Goal: Task Accomplishment & Management: Complete application form

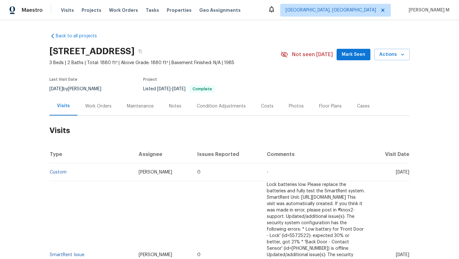
drag, startPoint x: 381, startPoint y: 173, endPoint x: 395, endPoint y: 173, distance: 13.7
click at [396, 173] on span "Tue, Aug 19 2025" at bounding box center [402, 172] width 13 height 4
copy span "Aug 19"
click at [96, 104] on div "Work Orders" at bounding box center [98, 106] width 26 height 6
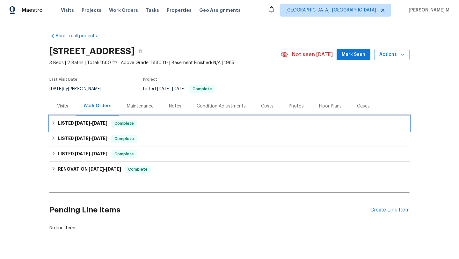
click at [90, 126] on h6 "LISTED 7/23/25 - 8/18/25" at bounding box center [82, 123] width 49 height 8
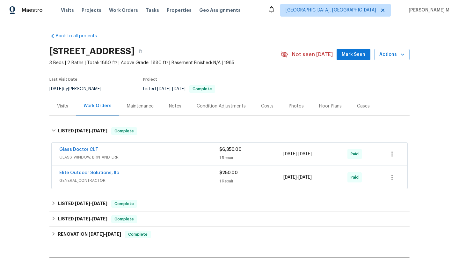
drag, startPoint x: 61, startPoint y: 150, endPoint x: 117, endPoint y: 146, distance: 55.6
click at [117, 146] on div "Glass Doctor CLT GLASS_WINDOW, BRN_AND_LRR $6,350.00 1 Repair 8/18/2025 - 8/18/…" at bounding box center [229, 153] width 355 height 23
drag, startPoint x: 53, startPoint y: 147, endPoint x: 121, endPoint y: 147, distance: 68.5
click at [121, 147] on div "Glass Doctor CLT GLASS_WINDOW, BRN_AND_LRR $6,350.00 1 Repair 8/18/2025 - 8/18/…" at bounding box center [229, 153] width 355 height 23
copy link "Glass Doctor CLT"
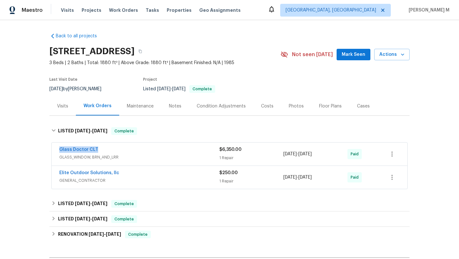
click at [129, 150] on div "Glass Doctor CLT" at bounding box center [139, 150] width 160 height 8
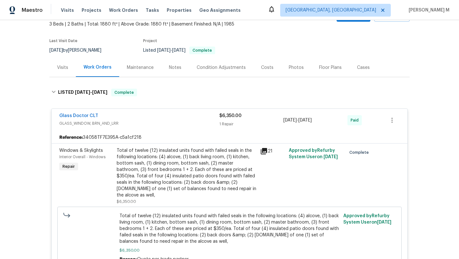
scroll to position [59, 0]
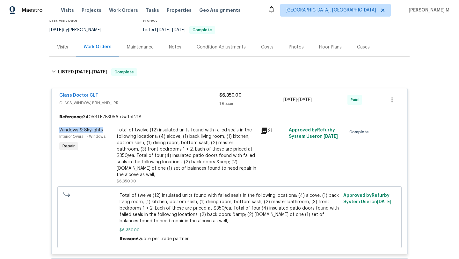
copy span "Windows & Skylights"
drag, startPoint x: 55, startPoint y: 129, endPoint x: 103, endPoint y: 129, distance: 48.1
click at [103, 129] on div "Windows & Skylights Interior Overall - Windows Repair" at bounding box center [85, 155] width 57 height 61
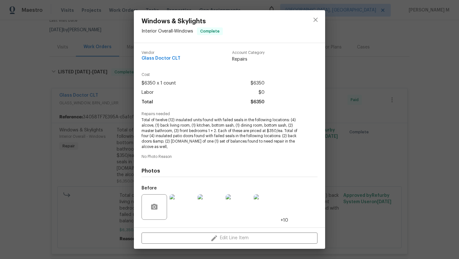
click at [362, 156] on div "Windows & Skylights Interior Overall - Windows Complete Vendor Glass Doctor CLT…" at bounding box center [229, 129] width 459 height 259
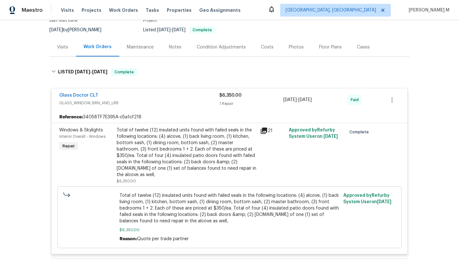
drag, startPoint x: 281, startPoint y: 100, endPoint x: 326, endPoint y: 100, distance: 44.9
click at [326, 100] on div "8/18/2025 - 8/18/2025" at bounding box center [315, 99] width 64 height 15
copy span "8/18/2025 - 8/18/2025"
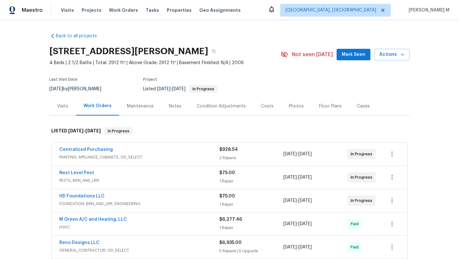
click at [66, 110] on div "Visits" at bounding box center [62, 106] width 26 height 19
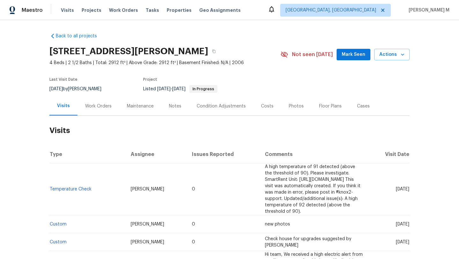
drag, startPoint x: 381, startPoint y: 187, endPoint x: 395, endPoint y: 187, distance: 14.0
click at [396, 187] on span "Mon, Aug 18 2025" at bounding box center [402, 189] width 13 height 4
copy span "Aug 18"
click at [92, 108] on div "Work Orders" at bounding box center [98, 106] width 26 height 6
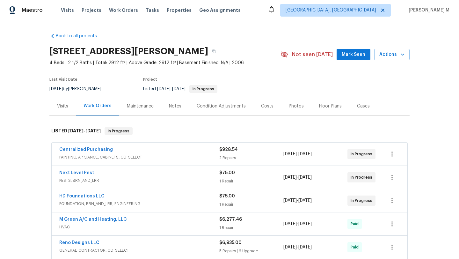
click at [175, 149] on div "Centralized Purchasing" at bounding box center [139, 150] width 160 height 8
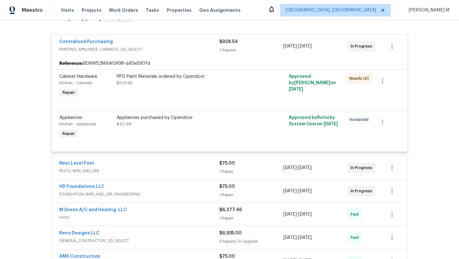
scroll to position [121, 0]
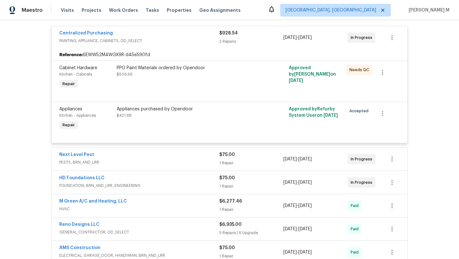
click at [161, 184] on span "FOUNDATION, BRN_AND_LRR, ENGINEERING" at bounding box center [139, 185] width 160 height 6
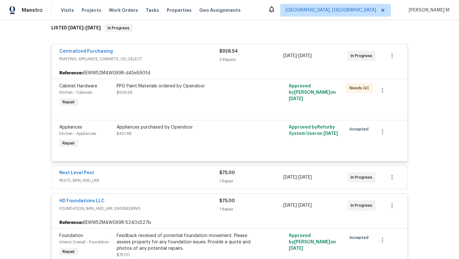
scroll to position [39, 0]
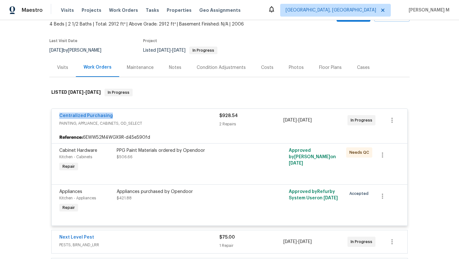
drag, startPoint x: 54, startPoint y: 116, endPoint x: 108, endPoint y: 116, distance: 54.2
click at [108, 116] on div "Centralized Purchasing PAINTING, APPLIANCE, CABINETS, OD_SELECT $928.54 2 Repai…" at bounding box center [229, 120] width 355 height 23
copy link "Centralized Purchasing"
drag, startPoint x: 51, startPoint y: 238, endPoint x: 114, endPoint y: 238, distance: 62.4
click at [114, 238] on div "Next Level Pest PESTS, BRN_AND_LRR $75.00 1 Repair 8/28/2025 - 9/1/2025 In Prog…" at bounding box center [229, 241] width 355 height 23
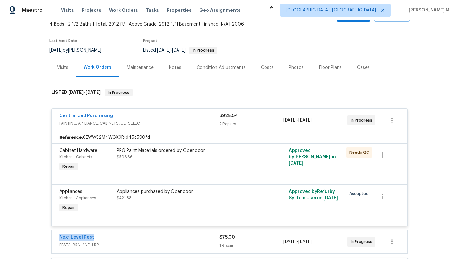
copy link "Next Level Pest"
click at [170, 123] on span "PAINTING, APPLIANCE, CABINETS, OD_SELECT" at bounding box center [139, 123] width 160 height 6
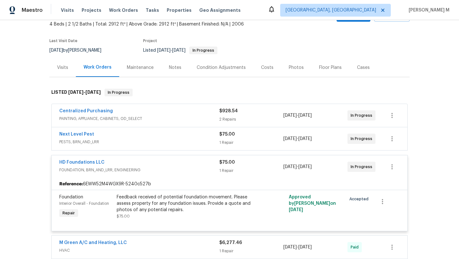
click at [176, 163] on div "HD Foundations LLC" at bounding box center [139, 163] width 160 height 8
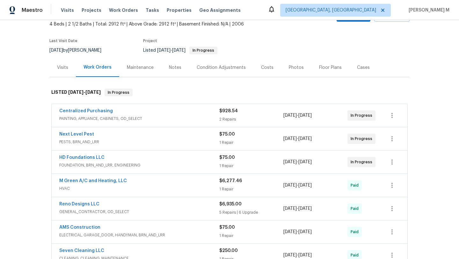
scroll to position [51, 0]
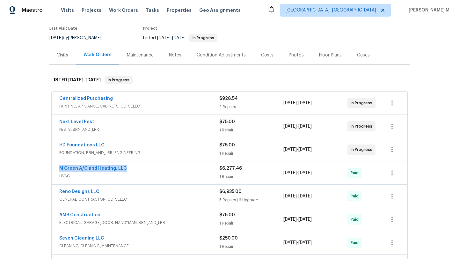
copy link "M Green A/C and Heating, LLC"
drag, startPoint x: 54, startPoint y: 167, endPoint x: 146, endPoint y: 167, distance: 91.7
click at [146, 167] on div "M Green A/C and Heating, LLC HVAC $6,277.46 1 Repair 8/6/2025 - 8/12/2025 Paid" at bounding box center [229, 172] width 355 height 23
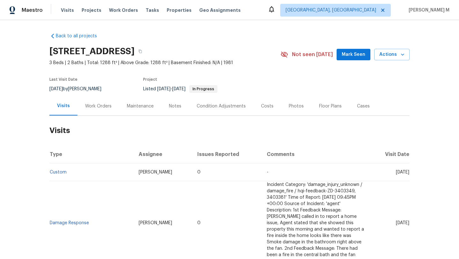
drag, startPoint x: 380, startPoint y: 172, endPoint x: 395, endPoint y: 175, distance: 14.6
click at [395, 175] on td "[DATE]" at bounding box center [390, 172] width 40 height 18
copy span "[DATE]"
click at [93, 113] on div "Work Orders" at bounding box center [98, 106] width 42 height 19
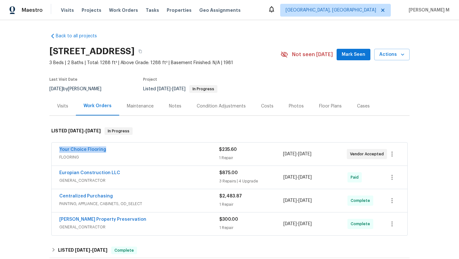
drag, startPoint x: 106, startPoint y: 149, endPoint x: 126, endPoint y: 149, distance: 19.1
click at [126, 149] on div "Your Choice Flooring FLOORING $235.60 1 Repair 8/11/2025 - 8/13/2025 Vendor Acc…" at bounding box center [229, 153] width 355 height 23
copy link "Your Choice Flooring"
click at [130, 153] on div "Your Choice Flooring" at bounding box center [139, 150] width 160 height 8
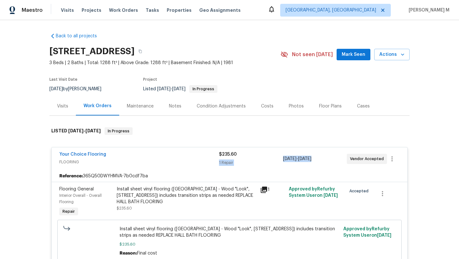
drag, startPoint x: 296, startPoint y: 159, endPoint x: 317, endPoint y: 158, distance: 21.7
click at [317, 158] on div "Your Choice Flooring FLOORING $235.60 1 Repair 8/11/2025 - 8/13/2025 Vendor Acc…" at bounding box center [221, 158] width 325 height 15
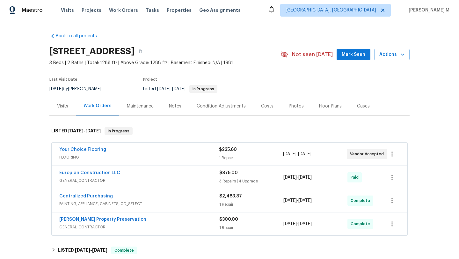
click at [270, 157] on div "1 Repair" at bounding box center [251, 157] width 64 height 6
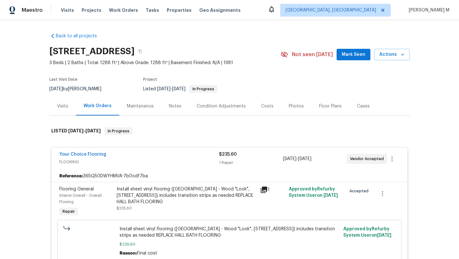
copy span "8/11/2025 - 8/13/2025"
drag, startPoint x: 281, startPoint y: 159, endPoint x: 325, endPoint y: 158, distance: 44.0
click at [311, 158] on span "8/11/2025 - 8/13/2025" at bounding box center [297, 158] width 28 height 6
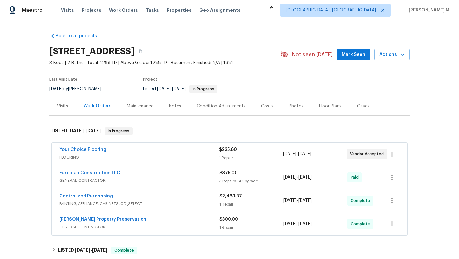
click at [187, 156] on span "FLOORING" at bounding box center [139, 157] width 160 height 6
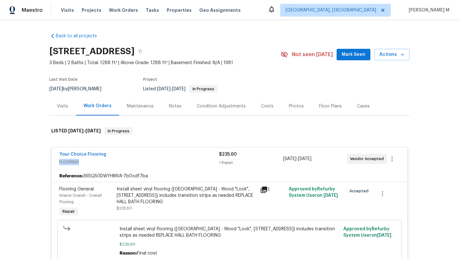
copy span "FLOORING"
drag, startPoint x: 55, startPoint y: 161, endPoint x: 81, endPoint y: 162, distance: 25.5
click at [81, 161] on div "Your Choice Flooring FLOORING $235.60 1 Repair 8/11/2025 - 8/13/2025 Vendor Acc…" at bounding box center [229, 158] width 355 height 23
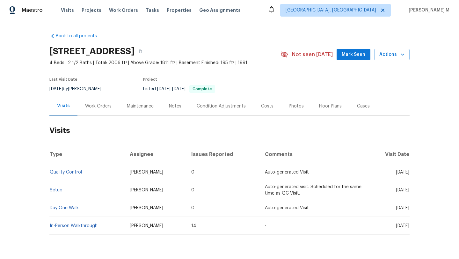
drag, startPoint x: 382, startPoint y: 172, endPoint x: 395, endPoint y: 173, distance: 13.7
click at [396, 173] on span "[DATE]" at bounding box center [402, 172] width 13 height 4
copy span "[DATE]"
click at [98, 105] on div "Work Orders" at bounding box center [98, 106] width 26 height 6
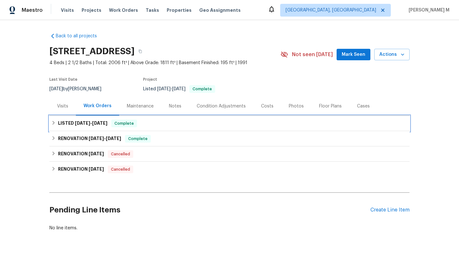
click at [88, 124] on span "8/15/25" at bounding box center [82, 123] width 15 height 4
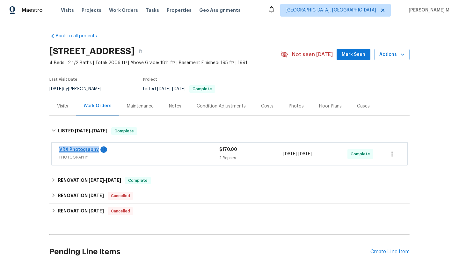
copy link "VRX Photography"
drag, startPoint x: 52, startPoint y: 147, endPoint x: 94, endPoint y: 148, distance: 42.1
click at [94, 148] on div "VRX Photography 1 PHOTOGRAPHY $170.00 2 Repairs 8/15/2025 - 8/16/2025 Complete" at bounding box center [229, 153] width 355 height 23
drag, startPoint x: 281, startPoint y: 153, endPoint x: 328, endPoint y: 155, distance: 47.2
click at [328, 155] on div "8/15/2025 - 8/16/2025" at bounding box center [315, 153] width 64 height 15
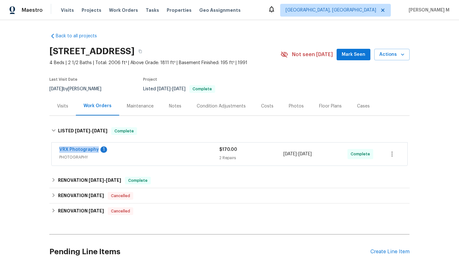
copy span "8/15/2025 - 8/16/2025"
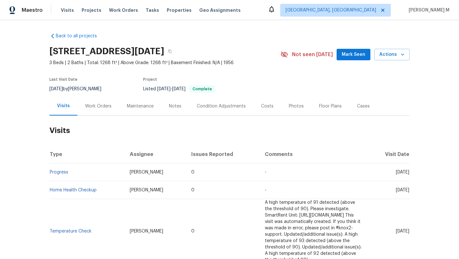
drag, startPoint x: 381, startPoint y: 173, endPoint x: 394, endPoint y: 173, distance: 12.7
click at [396, 173] on span "Thu, Aug 28 2025" at bounding box center [402, 172] width 13 height 4
copy span "Aug 28"
click at [99, 112] on div "Work Orders" at bounding box center [98, 106] width 42 height 19
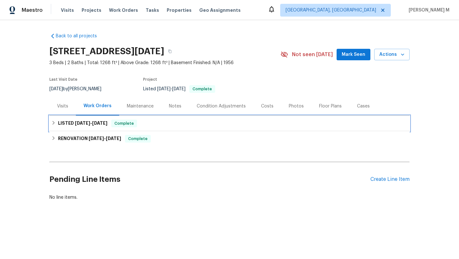
click at [100, 124] on span "6/26/25" at bounding box center [99, 123] width 15 height 4
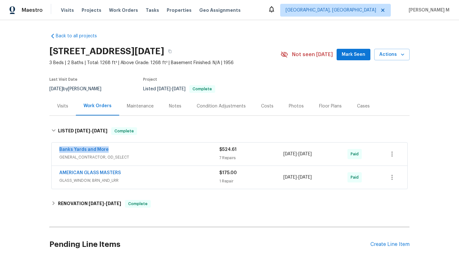
drag, startPoint x: 83, startPoint y: 150, endPoint x: 130, endPoint y: 150, distance: 47.1
click at [130, 150] on div "Banks Yards and More GENERAL_CONTRACTOR, OD_SELECT $524.61 7 Repairs 6/17/2025 …" at bounding box center [229, 153] width 355 height 23
copy link "Banks Yards and More"
click at [203, 150] on div "Banks Yards and More" at bounding box center [139, 150] width 160 height 8
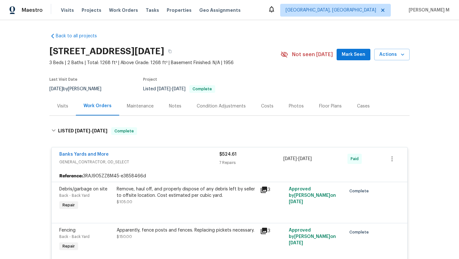
drag, startPoint x: 280, startPoint y: 158, endPoint x: 324, endPoint y: 157, distance: 44.0
click at [324, 157] on div "Banks Yards and More GENERAL_CONTRACTOR, OD_SELECT $524.61 7 Repairs 6/17/2025 …" at bounding box center [221, 158] width 325 height 15
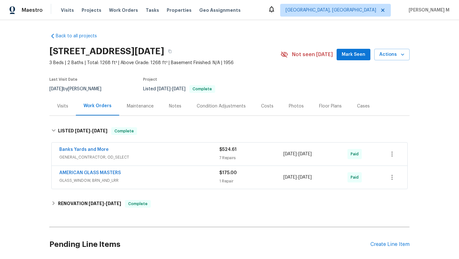
click at [305, 154] on span "6/17/2025 - 6/26/2025" at bounding box center [297, 154] width 28 height 6
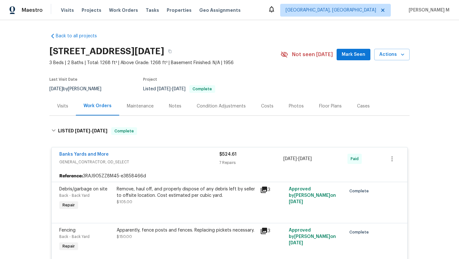
copy span "6/17/2025 - 6/26/2025"
drag, startPoint x: 281, startPoint y: 159, endPoint x: 325, endPoint y: 159, distance: 44.0
click at [312, 159] on span "6/17/2025 - 6/26/2025" at bounding box center [297, 158] width 28 height 6
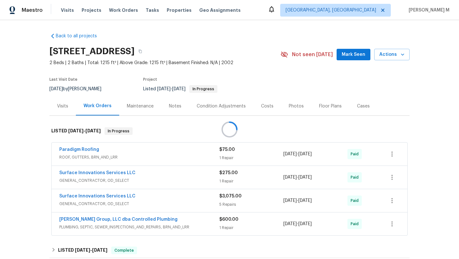
click at [69, 111] on div at bounding box center [229, 129] width 459 height 259
click at [60, 108] on div "Visits" at bounding box center [62, 106] width 11 height 6
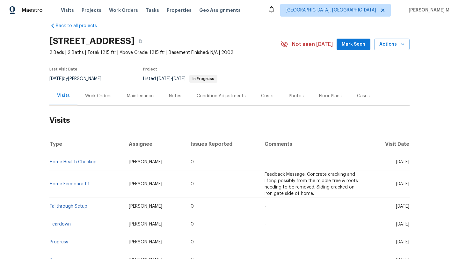
scroll to position [11, 0]
drag, startPoint x: 383, startPoint y: 162, endPoint x: 394, endPoint y: 162, distance: 11.5
click at [396, 162] on span "[DATE]" at bounding box center [402, 161] width 13 height 4
copy span "[DATE]"
click at [101, 104] on div "Work Orders" at bounding box center [98, 95] width 42 height 19
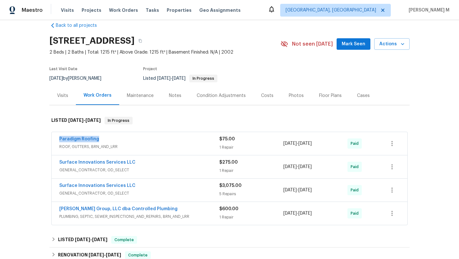
drag, startPoint x: 54, startPoint y: 140, endPoint x: 123, endPoint y: 140, distance: 68.8
click at [123, 140] on div "Paradigm Roofing ROOF, GUTTERS, BRN_AND_LRR $75.00 1 Repair 8/14/2025 - 8/16/20…" at bounding box center [229, 143] width 355 height 23
copy link "Paradigm Roofing"
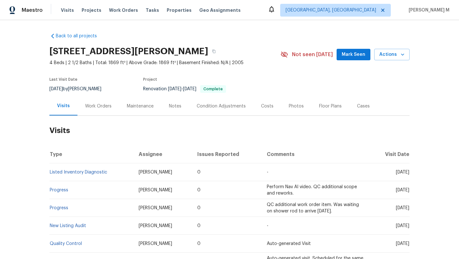
drag, startPoint x: 381, startPoint y: 172, endPoint x: 395, endPoint y: 172, distance: 14.0
click at [396, 172] on span "[DATE]" at bounding box center [402, 172] width 13 height 4
copy span "[DATE]"
click at [109, 102] on div "Work Orders" at bounding box center [98, 106] width 42 height 19
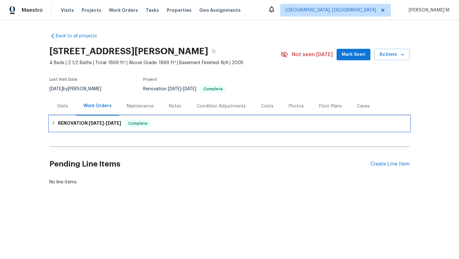
click at [96, 122] on span "7/14/25" at bounding box center [96, 123] width 15 height 4
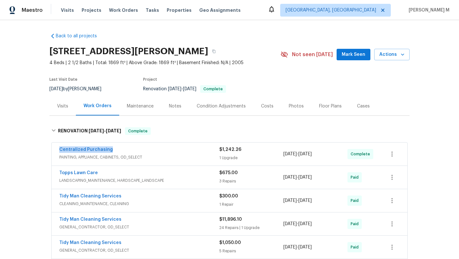
drag, startPoint x: 52, startPoint y: 149, endPoint x: 129, endPoint y: 149, distance: 77.1
click at [129, 149] on div "Centralized Purchasing PAINTING, APPLIANCE, CABINETS, OD_SELECT $1,242.26 1 Upg…" at bounding box center [229, 153] width 355 height 23
copy link "Centralized Purchasing"
click at [138, 149] on div "Centralized Purchasing" at bounding box center [139, 150] width 160 height 8
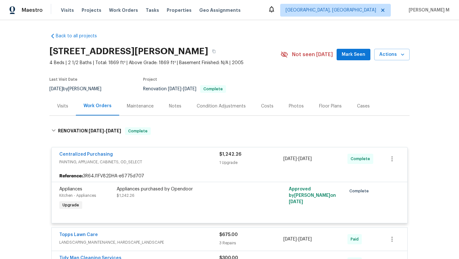
copy span "7/17/2025 - 7/17/2025"
drag, startPoint x: 281, startPoint y: 159, endPoint x: 325, endPoint y: 158, distance: 44.0
click at [325, 158] on div "7/17/2025 - 7/17/2025" at bounding box center [315, 158] width 64 height 15
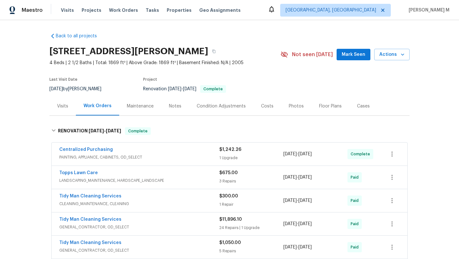
click at [62, 112] on div "Visits" at bounding box center [62, 106] width 26 height 19
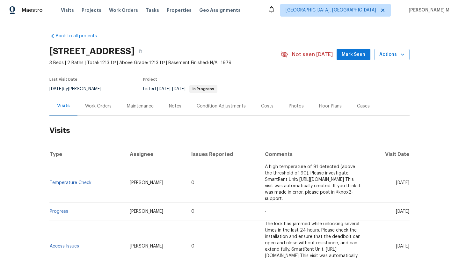
drag, startPoint x: 381, startPoint y: 179, endPoint x: 394, endPoint y: 180, distance: 13.1
click at [396, 180] on span "[DATE]" at bounding box center [402, 182] width 13 height 4
copy span "[DATE]"
click at [102, 108] on div "Work Orders" at bounding box center [98, 106] width 26 height 6
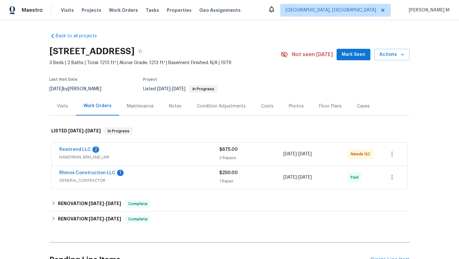
drag, startPoint x: 54, startPoint y: 150, endPoint x: 105, endPoint y: 150, distance: 50.3
click at [105, 150] on div "Resitrend LLC 2 HANDYMAN, BRN_AND_LRR $675.00 2 Repairs [DATE] - [DATE] Needs QC" at bounding box center [229, 153] width 355 height 23
copy link "Resitrend LLC"
click at [108, 150] on div "Resitrend LLC 2" at bounding box center [139, 150] width 160 height 8
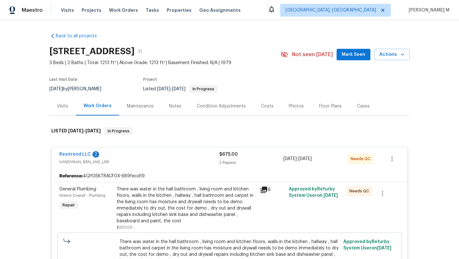
drag, startPoint x: 280, startPoint y: 159, endPoint x: 318, endPoint y: 159, distance: 37.6
click at [312, 159] on span "8/18/2025 - 8/20/2025" at bounding box center [297, 158] width 28 height 6
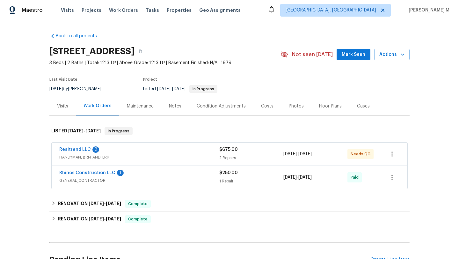
drag, startPoint x: 280, startPoint y: 154, endPoint x: 320, endPoint y: 154, distance: 40.1
click at [320, 154] on div "Resitrend LLC 2 HANDYMAN, BRN_AND_LRR $675.00 2 Repairs 8/18/2025 - 8/20/2025 N…" at bounding box center [221, 153] width 325 height 15
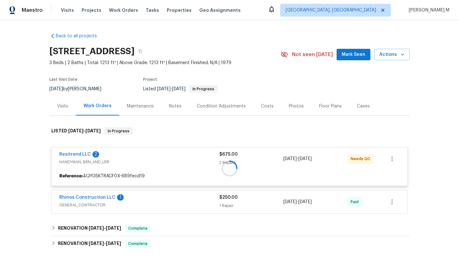
click at [283, 160] on div at bounding box center [229, 168] width 360 height 95
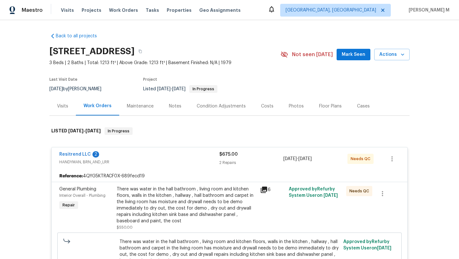
copy span "8/18/2025 - 8/20/2025"
drag, startPoint x: 282, startPoint y: 159, endPoint x: 327, endPoint y: 160, distance: 44.9
click at [312, 160] on span "8/18/2025 - 8/20/2025" at bounding box center [297, 158] width 28 height 6
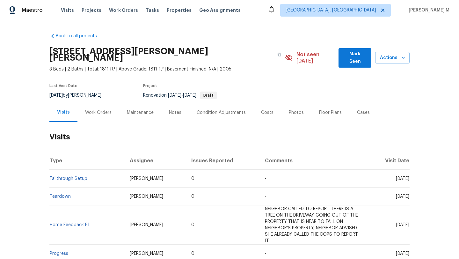
drag, startPoint x: 380, startPoint y: 172, endPoint x: 395, endPoint y: 172, distance: 15.0
click at [396, 176] on span "[DATE]" at bounding box center [402, 178] width 13 height 4
copy span "[DATE]"
click at [98, 111] on div "Work Orders" at bounding box center [98, 112] width 42 height 19
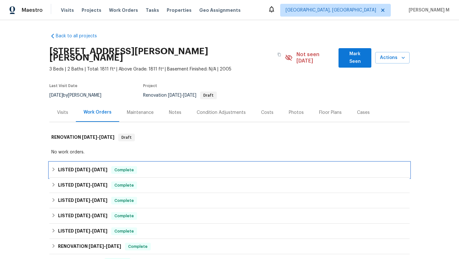
click at [68, 166] on h6 "LISTED 8/1/25 - 8/7/25" at bounding box center [82, 170] width 49 height 8
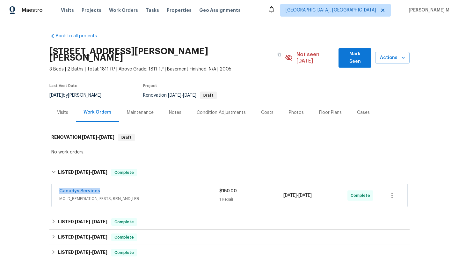
drag, startPoint x: 54, startPoint y: 184, endPoint x: 120, endPoint y: 184, distance: 66.6
click at [120, 184] on div "Canadys Services MOLD_REMEDIATION, PESTS, BRN_AND_LRR $150.00 1 Repair 8/1/2025…" at bounding box center [229, 195] width 355 height 23
copy link "Canadys Services"
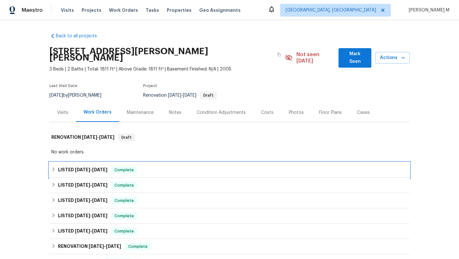
click at [88, 167] on span "[DATE] - [DATE]" at bounding box center [91, 169] width 32 height 4
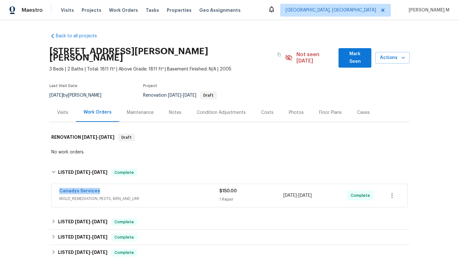
drag, startPoint x: 54, startPoint y: 185, endPoint x: 101, endPoint y: 185, distance: 47.1
click at [102, 185] on div "Canadys Services MOLD_REMEDIATION, PESTS, BRN_AND_LRR $150.00 1 Repair 8/1/2025…" at bounding box center [229, 195] width 355 height 23
copy link "Canadys Services"
click at [214, 188] on div "Canadys Services" at bounding box center [139, 192] width 160 height 8
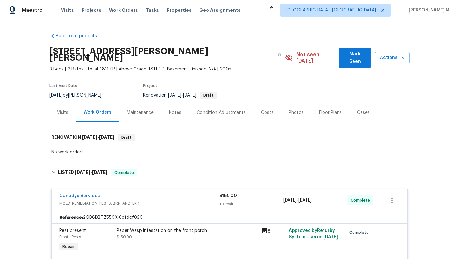
copy div "8/1/2025 - 8/7/2025"
drag, startPoint x: 291, startPoint y: 194, endPoint x: 323, endPoint y: 195, distance: 32.5
click at [323, 195] on div "Canadys Services MOLD_REMEDIATION, PESTS, BRN_AND_LRR $150.00 1 Repair 8/1/2025…" at bounding box center [221, 199] width 325 height 15
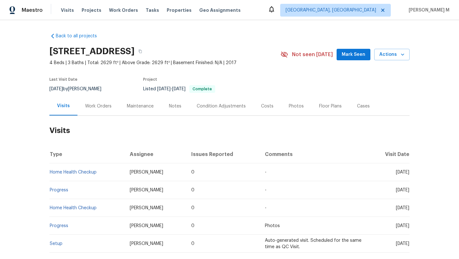
click at [100, 102] on div "Work Orders" at bounding box center [98, 106] width 42 height 19
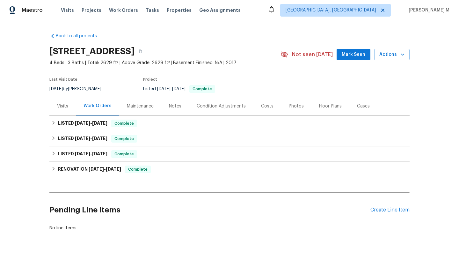
click at [60, 106] on div "Visits" at bounding box center [62, 106] width 11 height 6
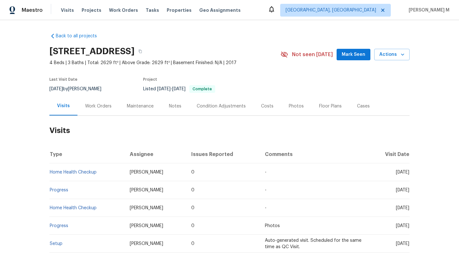
drag, startPoint x: 380, startPoint y: 172, endPoint x: 395, endPoint y: 173, distance: 14.7
click at [396, 173] on span "[DATE]" at bounding box center [402, 172] width 13 height 4
copy span "[DATE]"
click at [96, 107] on div "Work Orders" at bounding box center [98, 106] width 26 height 6
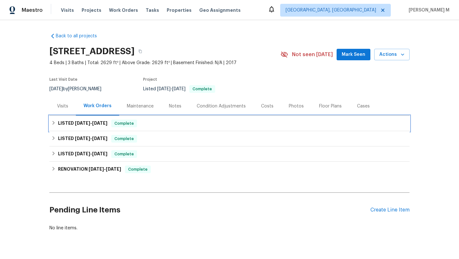
click at [96, 123] on span "[DATE]" at bounding box center [99, 123] width 15 height 4
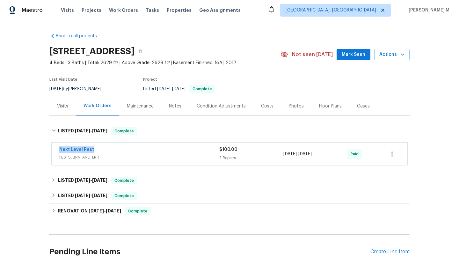
drag, startPoint x: 68, startPoint y: 149, endPoint x: 99, endPoint y: 149, distance: 30.3
click at [99, 149] on div "Next Level Pest PESTS, BRN_AND_LRR $100.00 2 Repairs 8/9/2025 - 8/12/2025 Paid" at bounding box center [229, 153] width 355 height 23
copy link "Next Level Pest"
drag, startPoint x: 281, startPoint y: 154, endPoint x: 324, endPoint y: 154, distance: 42.4
click at [312, 154] on span "8/9/2025 - 8/12/2025" at bounding box center [297, 154] width 28 height 6
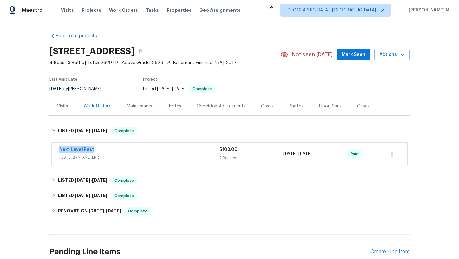
copy span "8/9/2025 - 8/12/2025"
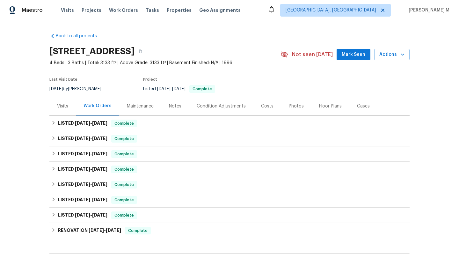
click at [59, 107] on div "Visits" at bounding box center [62, 106] width 11 height 6
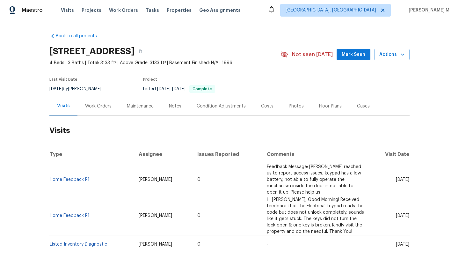
scroll to position [4, 0]
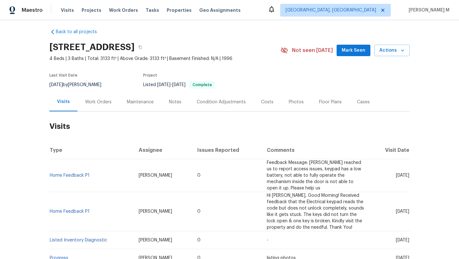
click at [352, 105] on div "Cases" at bounding box center [363, 101] width 28 height 19
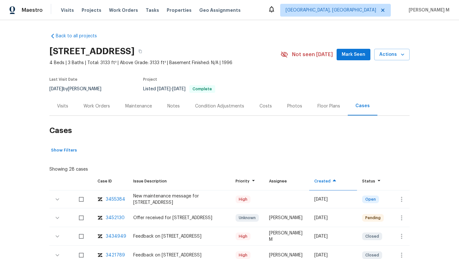
scroll to position [23, 0]
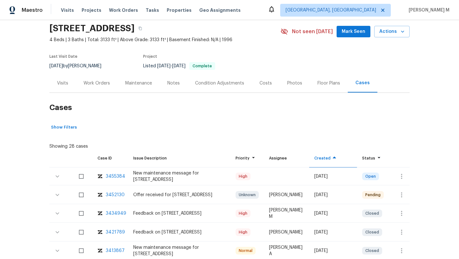
click at [59, 85] on div "Visits" at bounding box center [62, 83] width 11 height 6
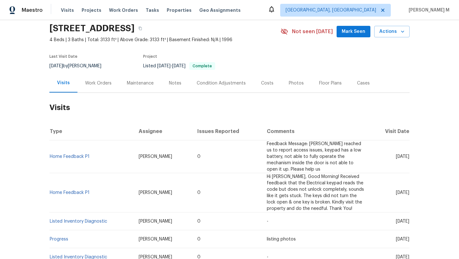
drag, startPoint x: 382, startPoint y: 154, endPoint x: 395, endPoint y: 155, distance: 13.4
click at [396, 154] on span "Mon, Aug 18 2025" at bounding box center [402, 156] width 13 height 4
copy span "Aug 18"
click at [101, 84] on div "Work Orders" at bounding box center [98, 83] width 26 height 6
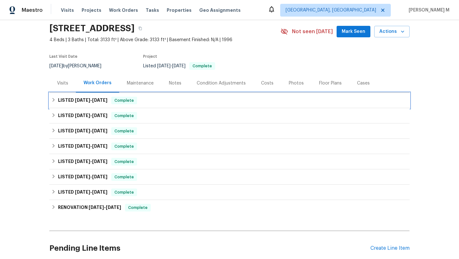
click at [97, 104] on div "LISTED 7/22/25 - 8/1/25 Complete" at bounding box center [229, 100] width 360 height 15
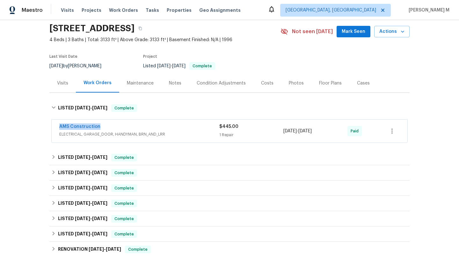
drag, startPoint x: 52, startPoint y: 125, endPoint x: 116, endPoint y: 125, distance: 64.0
click at [116, 125] on div "AMS Construction ELECTRICAL, GARAGE_DOOR, HANDYMAN, BRN_AND_LRR $445.00 1 Repai…" at bounding box center [229, 130] width 355 height 23
copy link "AMS Construction"
copy span "7/24/2025 - 8/1/2025"
drag, startPoint x: 281, startPoint y: 130, endPoint x: 324, endPoint y: 131, distance: 43.0
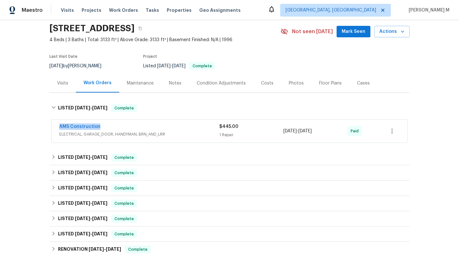
click at [312, 131] on span "7/24/2025 - 8/1/2025" at bounding box center [297, 131] width 28 height 6
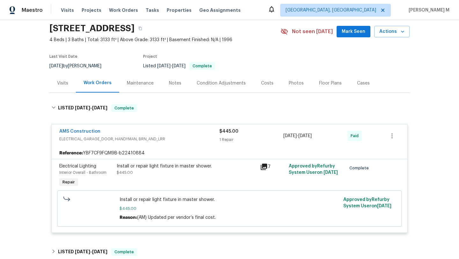
click at [355, 89] on div "Cases" at bounding box center [363, 83] width 28 height 19
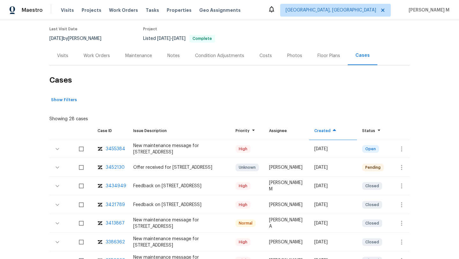
scroll to position [51, 0]
click at [398, 149] on icon "button" at bounding box center [402, 149] width 8 height 8
click at [404, 149] on li "Create a visit" at bounding box center [421, 148] width 66 height 11
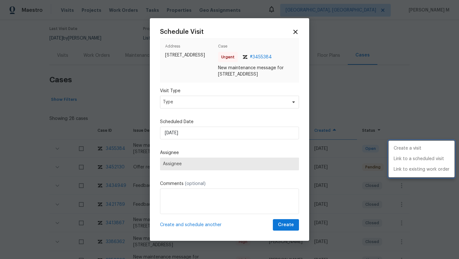
click at [230, 101] on div at bounding box center [229, 129] width 459 height 259
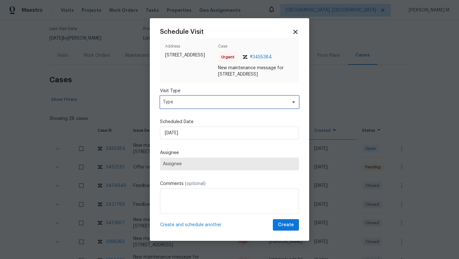
click at [229, 104] on span "Type" at bounding box center [225, 102] width 124 height 6
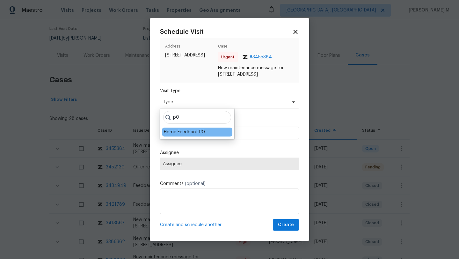
type input "p0"
click at [194, 133] on div "Home Feedback P0" at bounding box center [184, 132] width 41 height 6
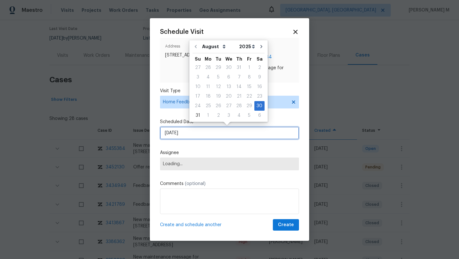
click at [194, 133] on input "30/08/2025" at bounding box center [229, 132] width 139 height 13
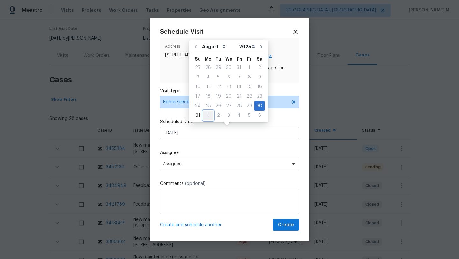
click at [205, 117] on div "1" at bounding box center [208, 115] width 10 height 9
type input "01/09/2025"
select select "8"
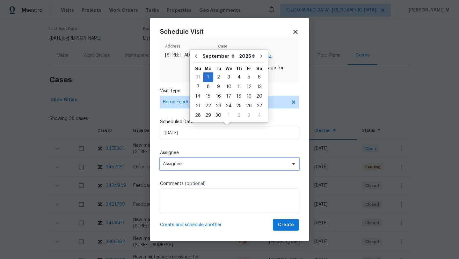
click at [194, 166] on span "Assignee" at bounding box center [225, 163] width 125 height 5
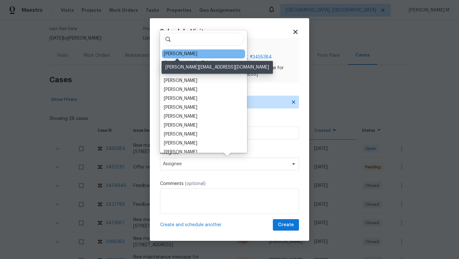
click at [182, 55] on div "Alicia Anices" at bounding box center [180, 54] width 33 height 6
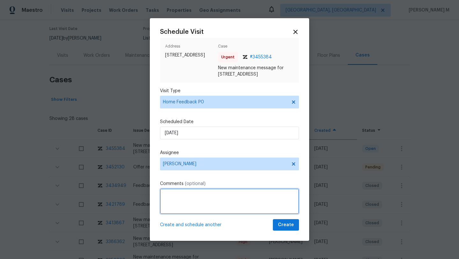
click at [220, 198] on textarea at bounding box center [229, 200] width 139 height 25
click at [214, 196] on textarea "We received a message stating" at bounding box center [229, 200] width 139 height 25
click at [280, 194] on textarea "We received a message from the cleaning team stating" at bounding box center [229, 200] width 139 height 25
paste textarea "the door was locked thru the inside,"
click at [238, 199] on textarea "We received a message from the cleaning team stating "the door was locked thru …" at bounding box center [229, 200] width 139 height 25
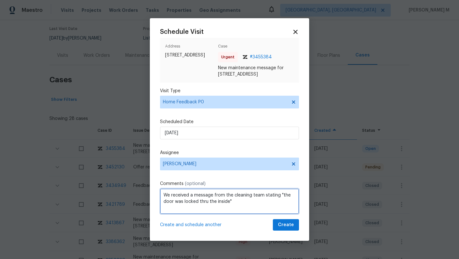
paste textarea "Kindly complete the visit and update if any WO needs to be created. Thank you"
type textarea "We received a message from the cleaning team stating "the door was locked thru …"
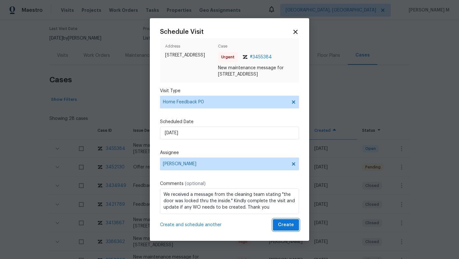
click at [278, 227] on span "Create" at bounding box center [286, 225] width 16 height 8
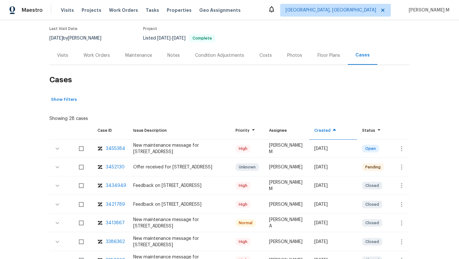
click at [66, 57] on div "Visits" at bounding box center [62, 55] width 26 height 19
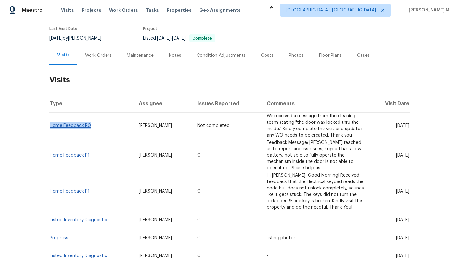
drag, startPoint x: 91, startPoint y: 123, endPoint x: 48, endPoint y: 121, distance: 43.4
click at [49, 122] on td "Home Feedback P0" at bounding box center [91, 125] width 84 height 26
copy link "Home Feedback P0"
drag, startPoint x: 381, startPoint y: 122, endPoint x: 395, endPoint y: 122, distance: 14.3
click at [396, 123] on span "Mon, Sep 01 2025" at bounding box center [402, 125] width 13 height 4
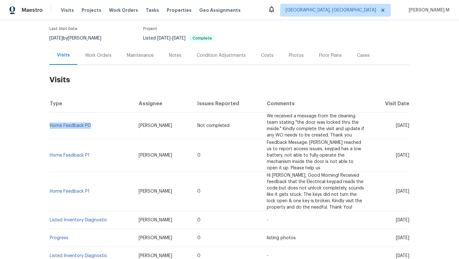
copy span "Sep 01"
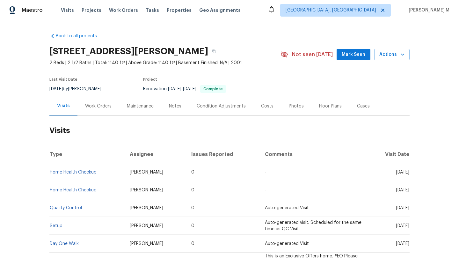
drag, startPoint x: 381, startPoint y: 171, endPoint x: 389, endPoint y: 171, distance: 7.3
click at [396, 171] on span "[DATE]" at bounding box center [402, 172] width 13 height 4
drag, startPoint x: 382, startPoint y: 171, endPoint x: 394, endPoint y: 172, distance: 12.4
click at [396, 172] on span "[DATE]" at bounding box center [402, 172] width 13 height 4
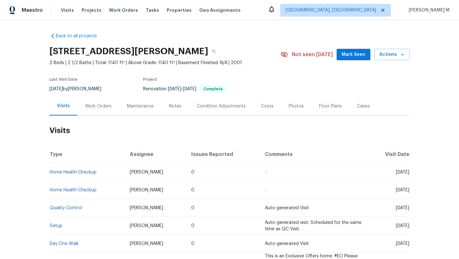
copy span "[DATE]"
click at [96, 110] on div "Work Orders" at bounding box center [98, 106] width 42 height 19
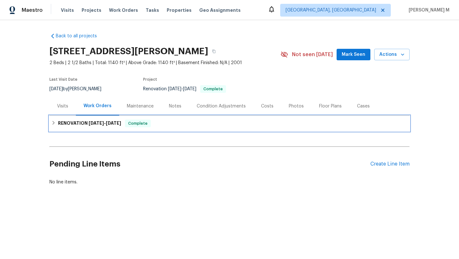
click at [96, 129] on div "RENOVATION [DATE] - [DATE] Complete" at bounding box center [229, 123] width 360 height 15
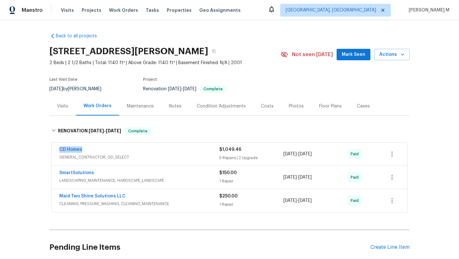
drag, startPoint x: 53, startPoint y: 148, endPoint x: 80, endPoint y: 148, distance: 27.1
click at [80, 148] on div "CD Homes GENERAL_CONTRACTOR, OD_SELECT $1,049.46 5 Repairs | 2 Upgrade [DATE] -…" at bounding box center [229, 153] width 355 height 23
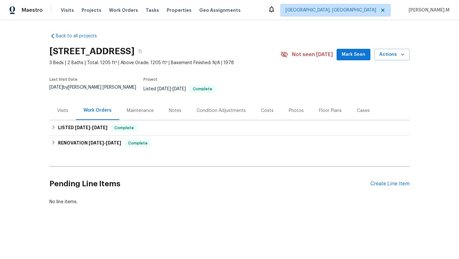
click at [64, 107] on div "Visits" at bounding box center [62, 110] width 11 height 6
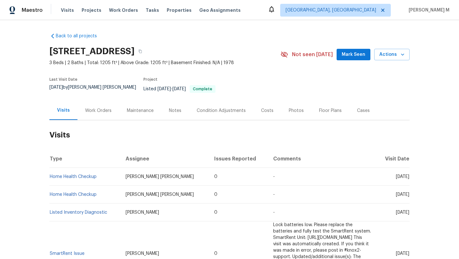
drag, startPoint x: 384, startPoint y: 172, endPoint x: 395, endPoint y: 172, distance: 11.1
click at [396, 174] on span "Thu, Jul 24 2025" at bounding box center [402, 176] width 13 height 4
copy span "Jul 24"
click at [85, 107] on div "Work Orders" at bounding box center [98, 110] width 26 height 6
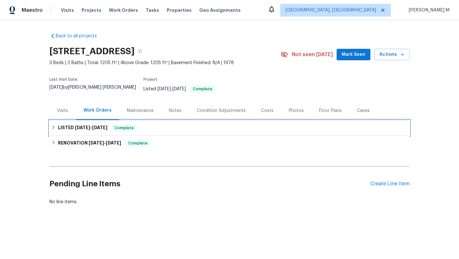
click at [88, 125] on h6 "LISTED 5/28/25 - 6/3/25" at bounding box center [82, 128] width 49 height 8
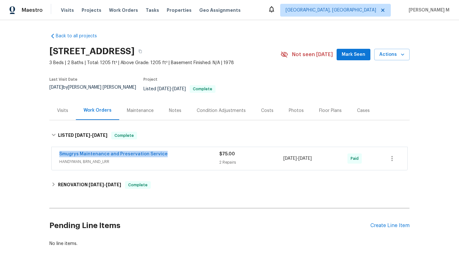
copy link "Smugrys Maintenance and Preservation Service"
drag, startPoint x: 50, startPoint y: 150, endPoint x: 171, endPoint y: 152, distance: 121.4
click at [171, 152] on div "Smugrys Maintenance and Preservation Service HANDYMAN, BRN_AND_LRR $75.00 2 Rep…" at bounding box center [229, 158] width 355 height 23
click at [272, 159] on div "2 Repairs" at bounding box center [251, 162] width 64 height 6
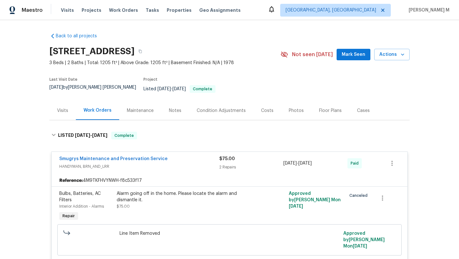
copy span "6/2/2025 - 6/3/2025"
drag, startPoint x: 284, startPoint y: 158, endPoint x: 324, endPoint y: 159, distance: 39.8
click at [324, 159] on div "6/2/2025 - 6/3/2025" at bounding box center [315, 162] width 64 height 15
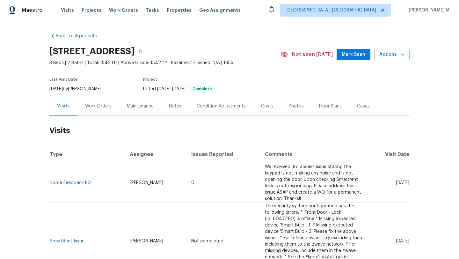
click at [349, 104] on div "Cases" at bounding box center [363, 106] width 28 height 19
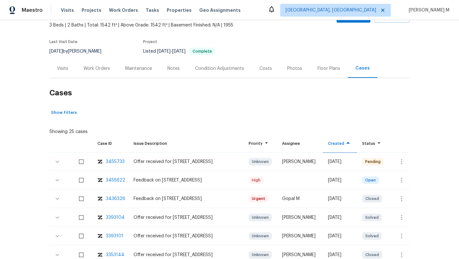
scroll to position [33, 0]
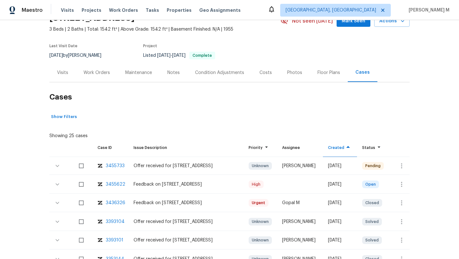
click at [100, 75] on div "Work Orders" at bounding box center [96, 72] width 26 height 6
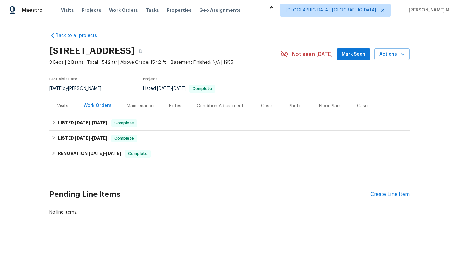
click at [62, 103] on div "Visits" at bounding box center [62, 106] width 11 height 6
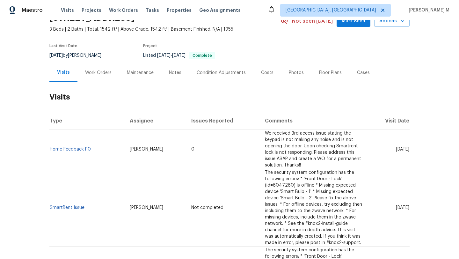
scroll to position [38, 0]
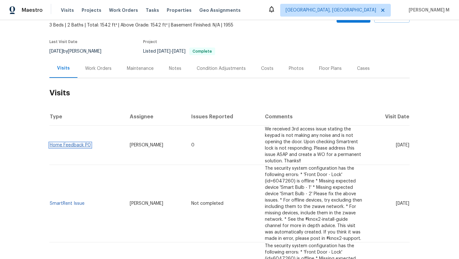
click at [83, 143] on link "Home Feedback P0" at bounding box center [70, 145] width 41 height 4
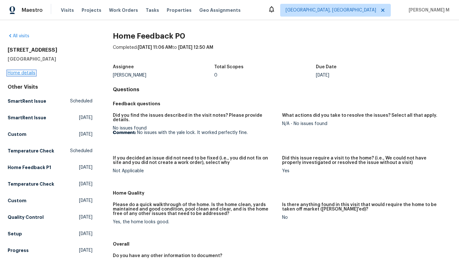
click at [25, 74] on link "Home details" at bounding box center [22, 73] width 28 height 4
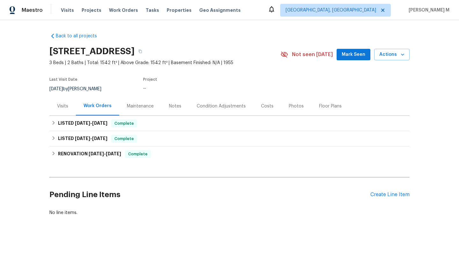
click at [57, 107] on div "Visits" at bounding box center [62, 106] width 11 height 6
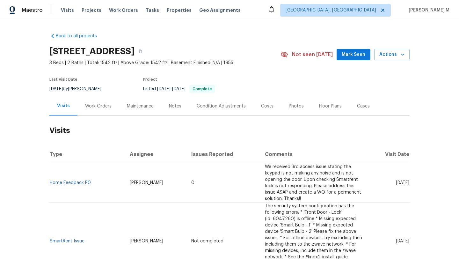
drag, startPoint x: 380, startPoint y: 177, endPoint x: 394, endPoint y: 177, distance: 13.7
click at [396, 180] on span "Fri, Aug 22 2025" at bounding box center [402, 182] width 13 height 4
copy span "Aug 22"
click at [92, 109] on div "Work Orders" at bounding box center [98, 106] width 42 height 19
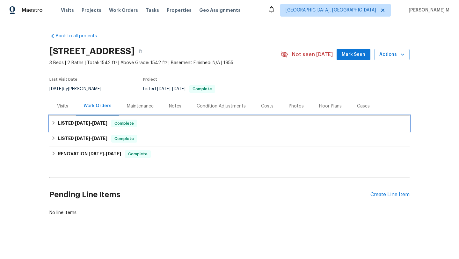
click at [91, 125] on span "6/24/25 - 7/18/25" at bounding box center [91, 123] width 32 height 4
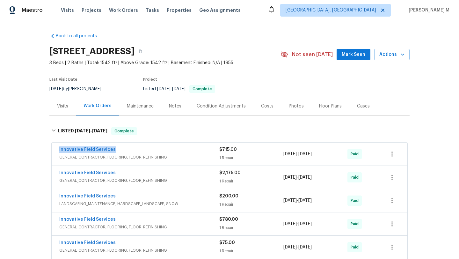
drag, startPoint x: 53, startPoint y: 150, endPoint x: 111, endPoint y: 150, distance: 58.6
click at [112, 150] on div "Innovative Field Services GENERAL_CONTRACTOR, FLOORING, FLOOR_REFINISHING $715.…" at bounding box center [229, 153] width 355 height 23
copy link "Innovative Field Services"
click at [63, 110] on div "Visits" at bounding box center [62, 106] width 26 height 19
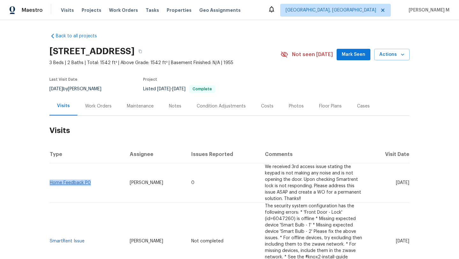
copy link "Home Feedback P0"
drag, startPoint x: 94, startPoint y: 174, endPoint x: 48, endPoint y: 176, distance: 45.9
click at [49, 176] on td "Home Feedback P0" at bounding box center [86, 182] width 75 height 39
click at [82, 180] on link "Home Feedback P0" at bounding box center [70, 182] width 41 height 4
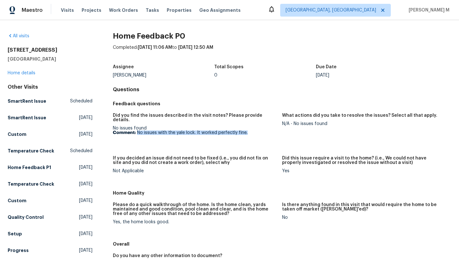
drag, startPoint x: 136, startPoint y: 128, endPoint x: 254, endPoint y: 130, distance: 118.2
click at [254, 130] on p "Comment: No issues with the yale lock. It worked perfectly fine." at bounding box center [195, 132] width 164 height 4
copy p "No issues with the yale lock. It worked perfectly fine."
click at [29, 70] on div "571 Richmond Rd East Meadow, NY 11554 Home details" at bounding box center [50, 61] width 85 height 29
click at [31, 74] on link "Home details" at bounding box center [22, 73] width 28 height 4
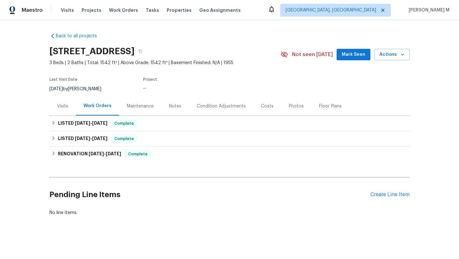
click at [58, 105] on div "Visits" at bounding box center [62, 106] width 11 height 6
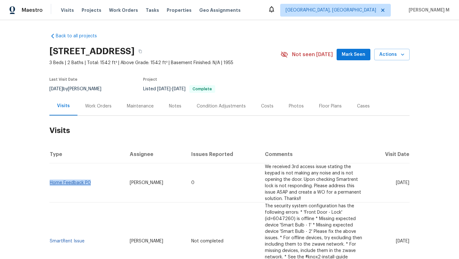
copy link "Home Feedback P0"
drag, startPoint x: 90, startPoint y: 176, endPoint x: 47, endPoint y: 176, distance: 43.0
click at [49, 176] on td "Home Feedback P0" at bounding box center [86, 182] width 75 height 39
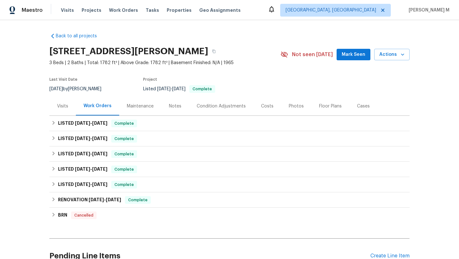
click at [67, 110] on div "Visits" at bounding box center [62, 106] width 26 height 19
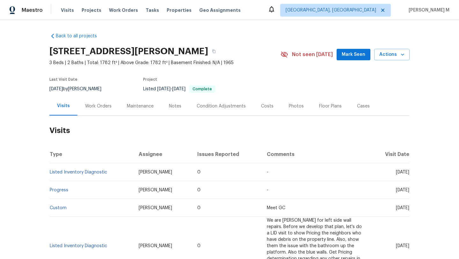
drag, startPoint x: 381, startPoint y: 174, endPoint x: 396, endPoint y: 174, distance: 14.3
click at [396, 174] on td "[DATE]" at bounding box center [390, 172] width 40 height 18
copy span "[DATE]"
click at [94, 111] on div "Work Orders" at bounding box center [98, 106] width 42 height 19
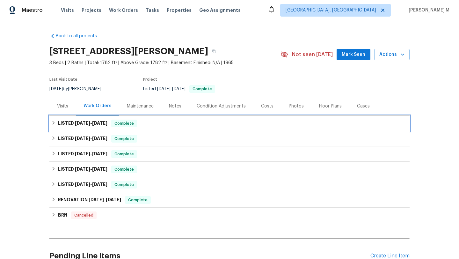
click at [93, 126] on h6 "LISTED [DATE] - [DATE]" at bounding box center [82, 123] width 49 height 8
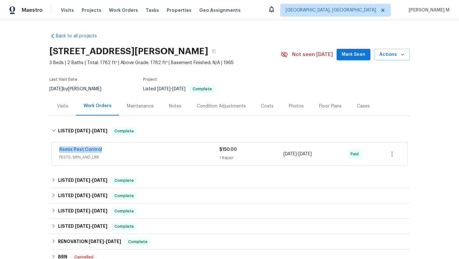
drag, startPoint x: 91, startPoint y: 149, endPoint x: 113, endPoint y: 149, distance: 22.6
click at [113, 149] on div "Remix Pest Control PESTS, BRN_AND_LRR $150.00 1 Repair [DATE] - [DATE] Paid" at bounding box center [229, 153] width 355 height 23
copy link "Remix Pest Control"
click at [63, 109] on div "Visits" at bounding box center [62, 106] width 26 height 19
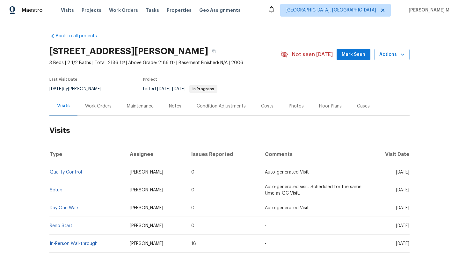
click at [359, 111] on div "Cases" at bounding box center [363, 106] width 28 height 19
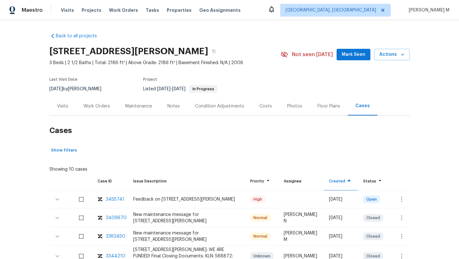
click at [64, 106] on div "Visits" at bounding box center [62, 106] width 11 height 6
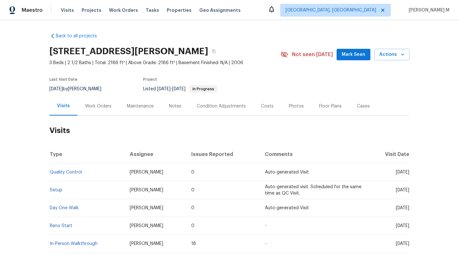
drag, startPoint x: 383, startPoint y: 173, endPoint x: 395, endPoint y: 173, distance: 12.1
click at [396, 173] on span "[DATE]" at bounding box center [402, 172] width 13 height 4
copy span "[DATE]"
click at [101, 102] on div "Work Orders" at bounding box center [98, 106] width 42 height 19
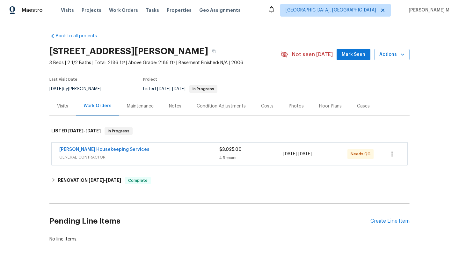
click at [123, 153] on div "[PERSON_NAME] Housekeeping Services" at bounding box center [139, 150] width 160 height 8
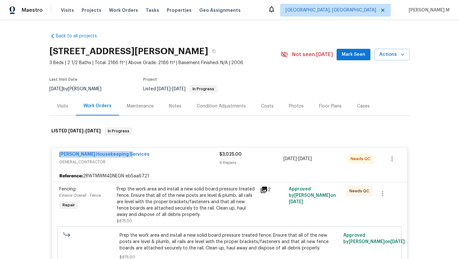
drag, startPoint x: 55, startPoint y: 154, endPoint x: 153, endPoint y: 154, distance: 98.1
click at [153, 154] on div "[PERSON_NAME] Housekeeping Services GENERAL_CONTRACTOR $3,025.00 4 Repairs [DAT…" at bounding box center [229, 158] width 355 height 23
copy link "[PERSON_NAME] Housekeeping Services"
copy span "[DATE] - [DATE]"
drag, startPoint x: 281, startPoint y: 159, endPoint x: 328, endPoint y: 160, distance: 47.1
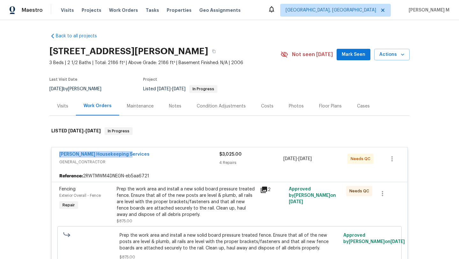
click at [328, 160] on div "[DATE] - [DATE]" at bounding box center [315, 158] width 64 height 15
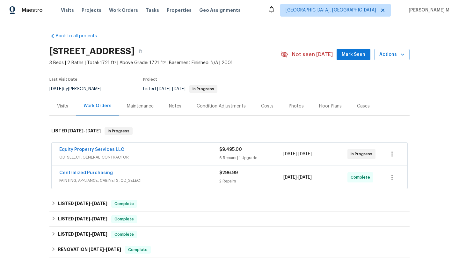
click at [68, 113] on div "Visits" at bounding box center [62, 106] width 26 height 19
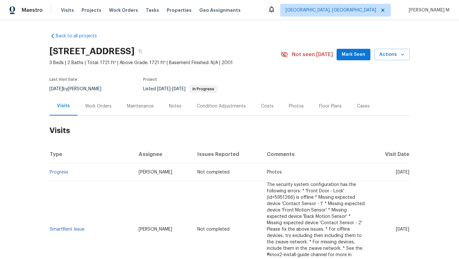
click at [91, 113] on div "Work Orders" at bounding box center [98, 106] width 42 height 19
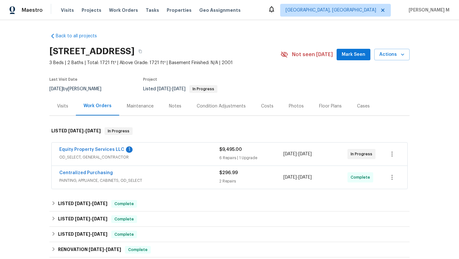
click at [154, 159] on span "OD_SELECT, GENERAL_CONTRACTOR" at bounding box center [139, 157] width 160 height 6
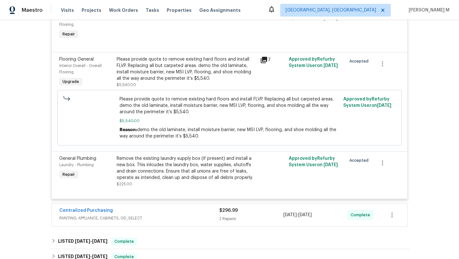
scroll to position [601, 0]
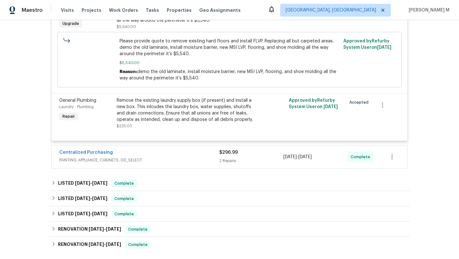
click at [196, 163] on span "PAINTING, APPLIANCE, CABINETS, OD_SELECT" at bounding box center [139, 160] width 160 height 6
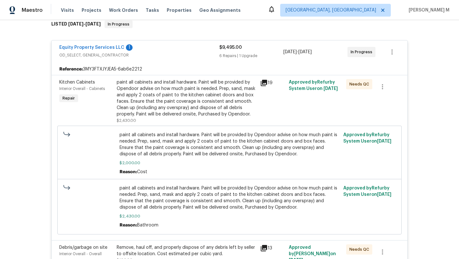
scroll to position [0, 0]
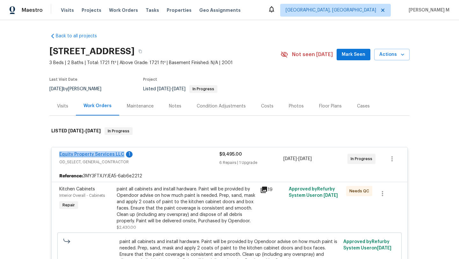
copy link "Equity Property Services LLC"
drag, startPoint x: 57, startPoint y: 154, endPoint x: 116, endPoint y: 154, distance: 59.2
click at [116, 154] on div "Equity Property Services LLC 1 OD_SELECT, GENERAL_CONTRACTOR $9,495.00 6 Repair…" at bounding box center [229, 158] width 355 height 23
copy link "Equity Property Services LLC"
copy span "8/4/2025 - 8/8/2025"
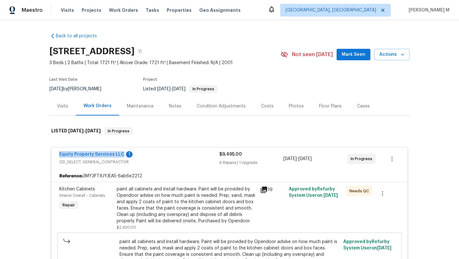
drag, startPoint x: 281, startPoint y: 158, endPoint x: 322, endPoint y: 158, distance: 40.5
click at [312, 158] on span "8/4/2025 - 8/8/2025" at bounding box center [297, 158] width 28 height 6
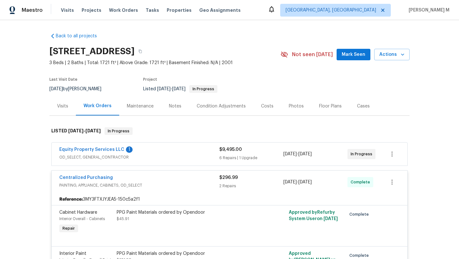
click at [61, 109] on div "Visits" at bounding box center [62, 106] width 26 height 19
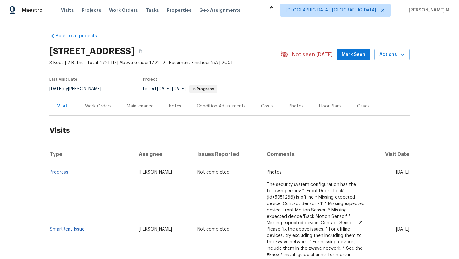
drag, startPoint x: 380, startPoint y: 172, endPoint x: 385, endPoint y: 172, distance: 4.8
click at [396, 172] on span "Fri, Sep 05 2025" at bounding box center [402, 172] width 13 height 4
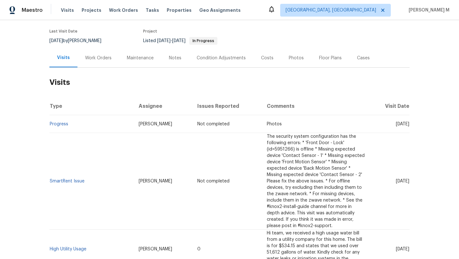
scroll to position [48, 0]
click at [396, 125] on span "Fri, Sep 05 2025" at bounding box center [402, 123] width 13 height 4
drag, startPoint x: 381, startPoint y: 124, endPoint x: 393, endPoint y: 124, distance: 11.8
click at [396, 124] on span "Fri, Sep 05 2025" at bounding box center [402, 123] width 13 height 4
drag, startPoint x: 381, startPoint y: 124, endPoint x: 395, endPoint y: 124, distance: 14.0
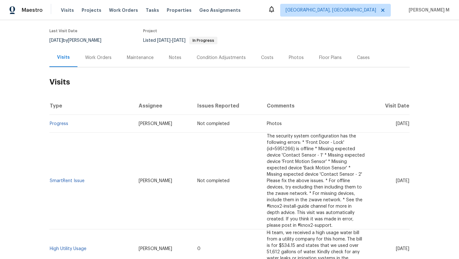
click at [396, 124] on span "Fri, Sep 05 2025" at bounding box center [402, 123] width 13 height 4
copy span "Sep 05"
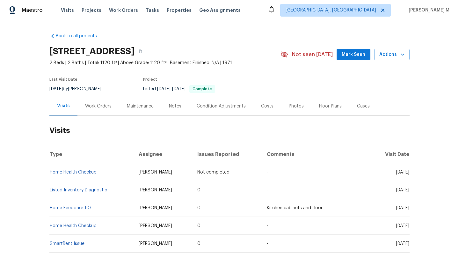
drag, startPoint x: 381, startPoint y: 173, endPoint x: 394, endPoint y: 172, distance: 13.4
click at [396, 172] on span "[DATE]" at bounding box center [402, 172] width 13 height 4
copy span "[DATE]"
click at [105, 109] on div "Work Orders" at bounding box center [98, 106] width 42 height 19
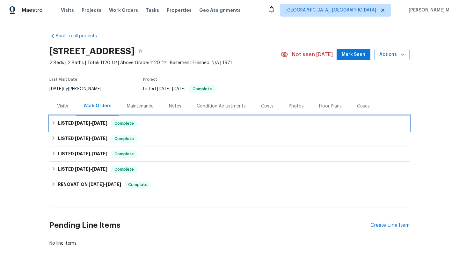
click at [107, 121] on span "[DATE]" at bounding box center [99, 123] width 15 height 4
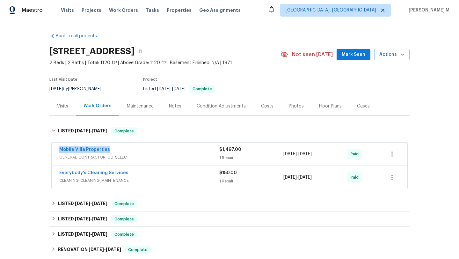
drag, startPoint x: 54, startPoint y: 150, endPoint x: 126, endPoint y: 150, distance: 71.7
click at [126, 150] on div "Mobile Villa Properties GENERAL_CONTRACTOR, OD_SELECT $1,497.00 1 Repair [DATE]…" at bounding box center [229, 153] width 355 height 23
copy link "Mobile Villa Properties"
copy span "[DATE] - [DATE]"
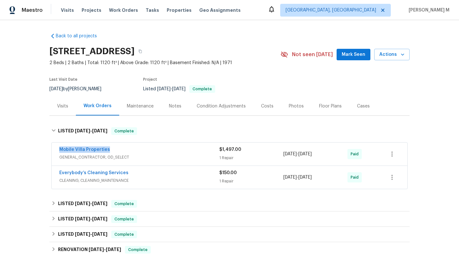
drag, startPoint x: 282, startPoint y: 154, endPoint x: 326, endPoint y: 154, distance: 44.3
click at [312, 154] on span "[DATE] - [DATE]" at bounding box center [297, 154] width 28 height 6
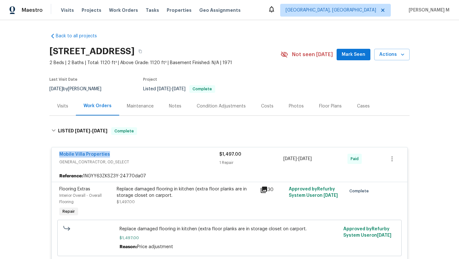
scroll to position [12, 0]
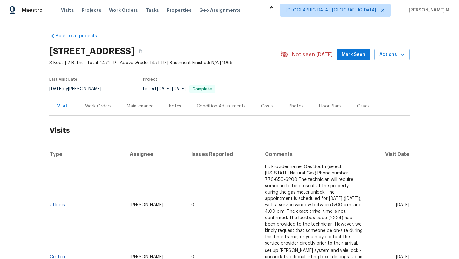
click at [99, 103] on div "Work Orders" at bounding box center [98, 106] width 26 height 6
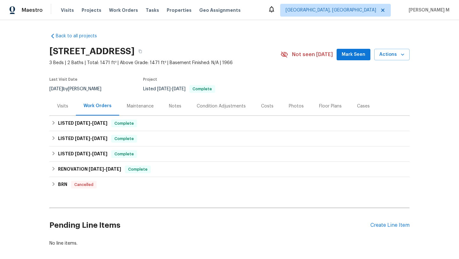
click at [61, 109] on div "Visits" at bounding box center [62, 106] width 26 height 19
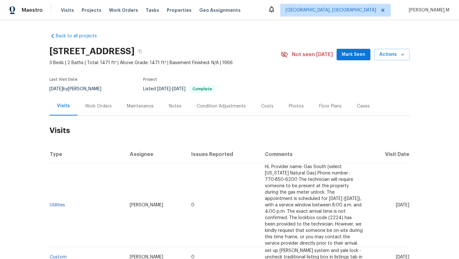
copy span "Jul 23"
drag, startPoint x: 383, startPoint y: 205, endPoint x: 394, endPoint y: 205, distance: 11.1
click at [396, 205] on span "Wed, Jul 23 2025" at bounding box center [402, 205] width 13 height 4
click at [106, 106] on div "Work Orders" at bounding box center [98, 106] width 26 height 6
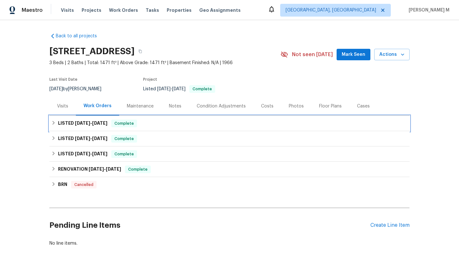
click at [100, 121] on span "5/2/25" at bounding box center [99, 123] width 15 height 4
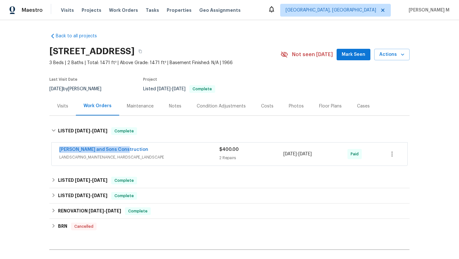
drag, startPoint x: 52, startPoint y: 150, endPoint x: 132, endPoint y: 150, distance: 79.6
click at [132, 150] on div "Reyes and Sons Construction LANDSCAPING_MAINTENANCE, HARDSCAPE_LANDSCAPE $400.0…" at bounding box center [229, 153] width 355 height 23
copy link "Reyes and Sons Construction"
copy div "5/1/2025 - 5/2/2025"
drag, startPoint x: 280, startPoint y: 155, endPoint x: 322, endPoint y: 155, distance: 42.0
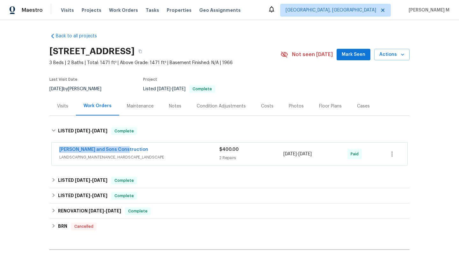
click at [322, 155] on div "Reyes and Sons Construction LANDSCAPING_MAINTENANCE, HARDSCAPE_LANDSCAPE $400.0…" at bounding box center [221, 153] width 325 height 15
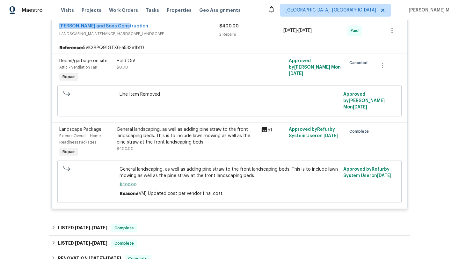
scroll to position [146, 0]
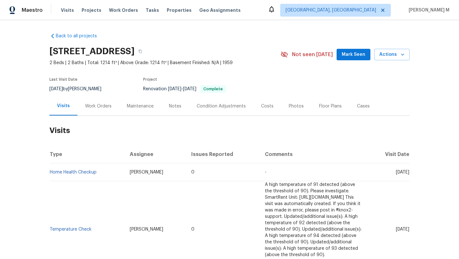
drag, startPoint x: 382, startPoint y: 173, endPoint x: 395, endPoint y: 172, distance: 13.1
click at [396, 172] on span "[DATE]" at bounding box center [402, 172] width 13 height 4
copy span "[DATE]"
click at [93, 107] on div "Work Orders" at bounding box center [98, 106] width 26 height 6
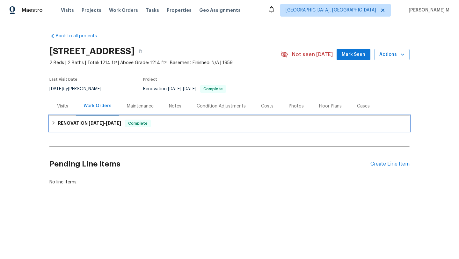
click at [96, 122] on span "[DATE]" at bounding box center [96, 123] width 15 height 4
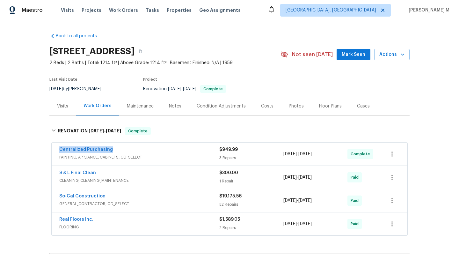
drag, startPoint x: 58, startPoint y: 148, endPoint x: 117, endPoint y: 148, distance: 59.2
click at [117, 148] on div "Centralized Purchasing PAINTING, APPLIANCE, CABINETS, OD_SELECT $949.99 3 Repai…" at bounding box center [229, 153] width 355 height 23
copy link "Centralized Purchasing"
click at [358, 106] on div "Cases" at bounding box center [363, 106] width 13 height 6
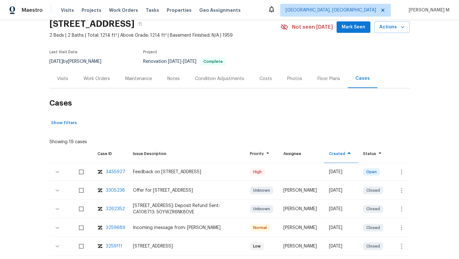
scroll to position [29, 0]
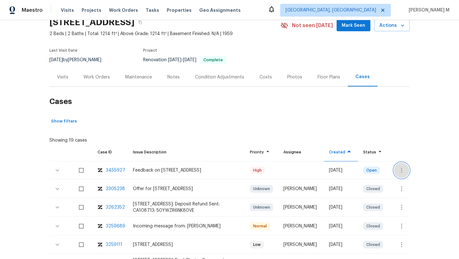
click at [398, 167] on icon "button" at bounding box center [402, 170] width 8 height 8
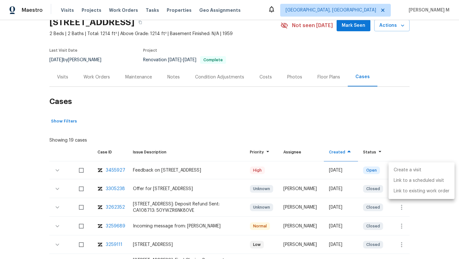
click at [404, 170] on li "Create a visit" at bounding box center [421, 170] width 66 height 11
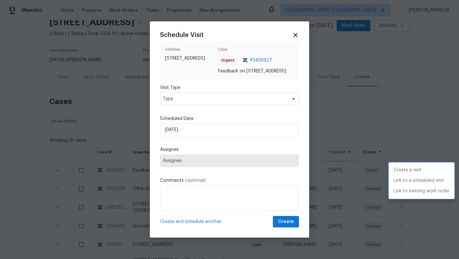
click at [233, 101] on div at bounding box center [229, 129] width 459 height 259
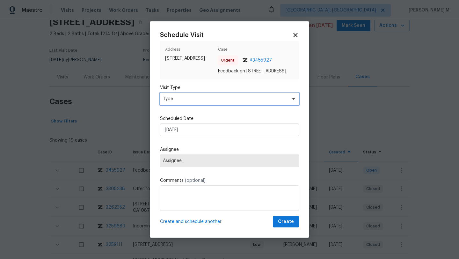
click at [233, 102] on span "Type" at bounding box center [225, 99] width 124 height 6
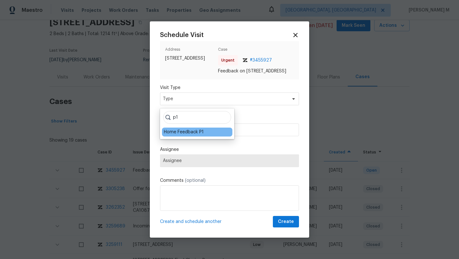
type input "p1"
click at [195, 133] on div "Home Feedback P1" at bounding box center [184, 132] width 40 height 6
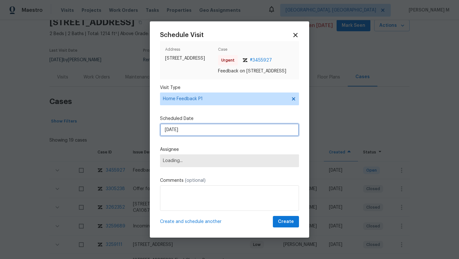
click at [195, 133] on input "[DATE]" at bounding box center [229, 129] width 139 height 13
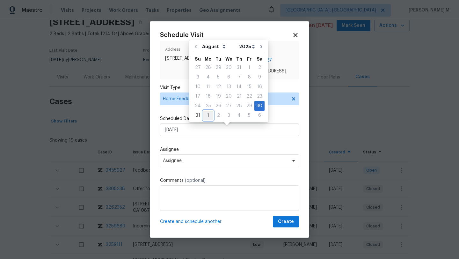
click at [205, 115] on div "1" at bounding box center [208, 115] width 10 height 9
type input "01/09/2025"
select select "8"
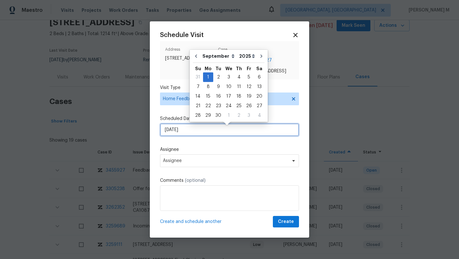
click at [212, 134] on input "01/09/2025" at bounding box center [229, 129] width 139 height 13
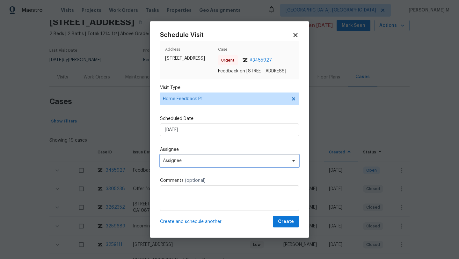
click at [205, 167] on span "Assignee" at bounding box center [229, 160] width 139 height 13
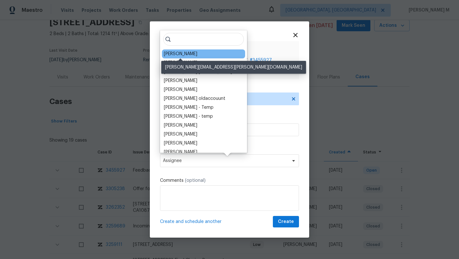
click at [191, 55] on div "Joshua Peterson" at bounding box center [180, 54] width 33 height 6
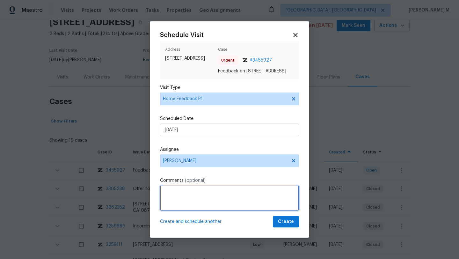
click at [205, 193] on textarea at bounding box center [229, 197] width 139 height 25
paste textarea "lockbox is not closing"
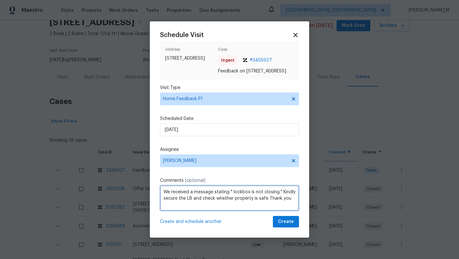
click at [190, 206] on textarea "We received a message stating " lockbox is not closing." Kindly secure the LB a…" at bounding box center [229, 197] width 139 height 25
click at [0, 0] on qb-div "Add Punctuation safe ." at bounding box center [0, 0] width 0 height 0
type textarea "We received a message stating " lockbox is not closing." Kindly secure the LB a…"
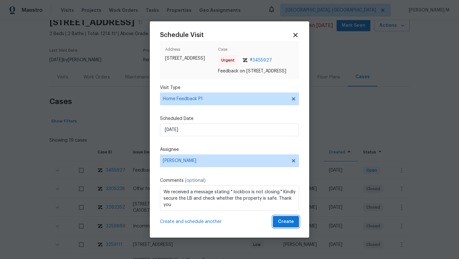
click at [286, 226] on span "Create" at bounding box center [286, 222] width 16 height 8
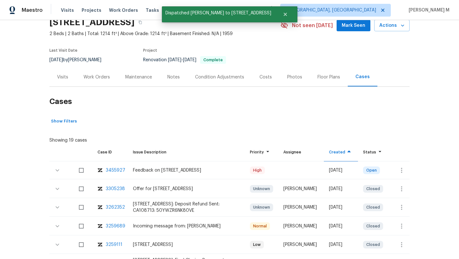
click at [66, 82] on div "Visits" at bounding box center [62, 77] width 26 height 19
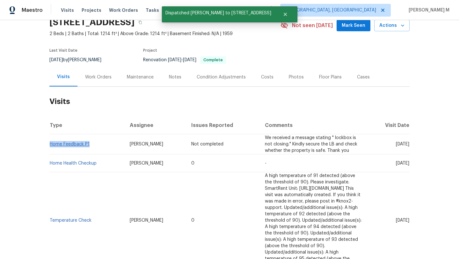
drag, startPoint x: 90, startPoint y: 144, endPoint x: 48, endPoint y: 143, distance: 42.4
click at [49, 143] on td "Home Feedback P1" at bounding box center [86, 144] width 75 height 20
copy link "Home Feedback P1"
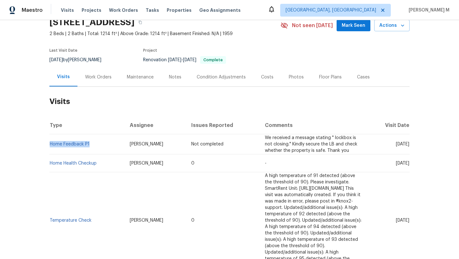
drag, startPoint x: 127, startPoint y: 145, endPoint x: 148, endPoint y: 145, distance: 21.7
click at [148, 145] on td "Joshua Peterson" at bounding box center [156, 144] width 62 height 20
copy span "Joshua Peterson"
drag, startPoint x: 380, startPoint y: 145, endPoint x: 395, endPoint y: 145, distance: 14.7
click at [396, 145] on span "Mon, Sep 01 2025" at bounding box center [402, 144] width 13 height 4
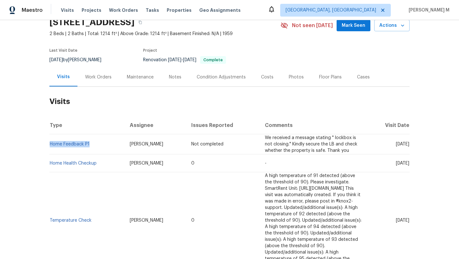
copy span "Sep 01"
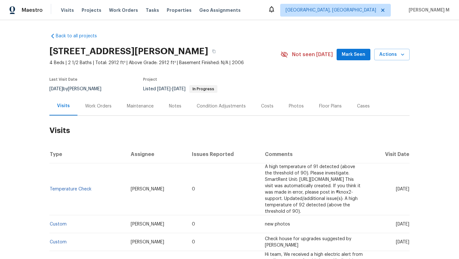
click at [93, 115] on div "Work Orders" at bounding box center [98, 106] width 42 height 19
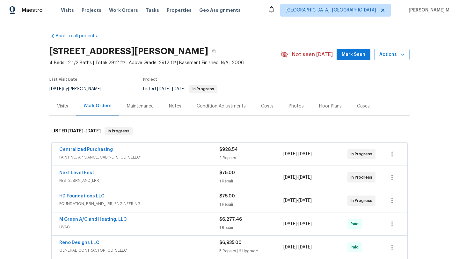
click at [159, 156] on span "PAINTING, APPLIANCE, CABINETS, OD_SELECT" at bounding box center [139, 157] width 160 height 6
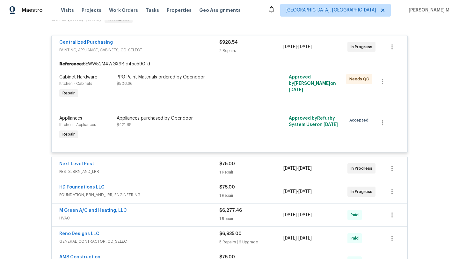
scroll to position [112, 0]
click at [199, 169] on span "PESTS, BRN_AND_LRR" at bounding box center [139, 171] width 160 height 6
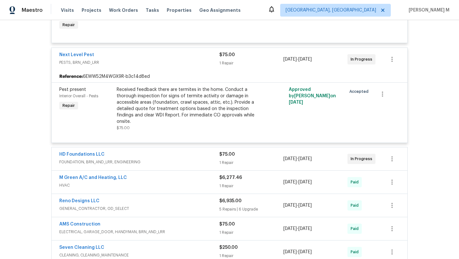
scroll to position [221, 0]
click at [207, 159] on span "FOUNDATION, BRN_AND_LRR, ENGINEERING" at bounding box center [139, 161] width 160 height 6
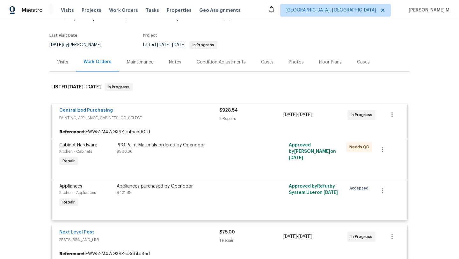
scroll to position [0, 0]
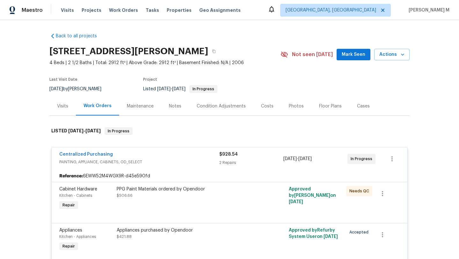
click at [65, 106] on div "Visits" at bounding box center [62, 106] width 11 height 6
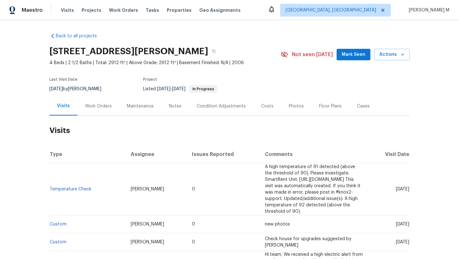
drag, startPoint x: 382, startPoint y: 186, endPoint x: 395, endPoint y: 187, distance: 13.1
click at [396, 187] on span "[DATE]" at bounding box center [402, 189] width 13 height 4
copy span "[DATE]"
click at [101, 110] on div "Work Orders" at bounding box center [98, 106] width 42 height 19
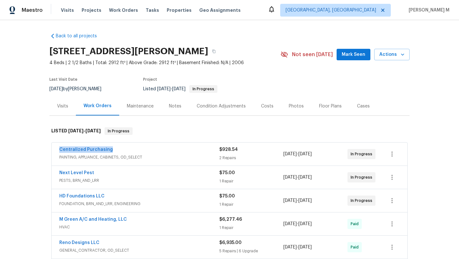
drag, startPoint x: 54, startPoint y: 150, endPoint x: 110, endPoint y: 150, distance: 55.7
click at [110, 150] on div "Centralized Purchasing PAINTING, APPLIANCE, CABINETS, OD_SELECT $928.54 2 Repai…" at bounding box center [229, 153] width 355 height 23
copy link "Centralized Purchasing"
click at [189, 148] on div "Centralized Purchasing" at bounding box center [139, 150] width 160 height 8
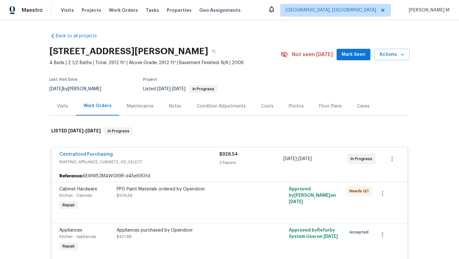
copy span "[DATE] - [DATE]"
drag, startPoint x: 281, startPoint y: 159, endPoint x: 325, endPoint y: 159, distance: 43.6
click at [312, 159] on span "[DATE] - [DATE]" at bounding box center [297, 158] width 28 height 6
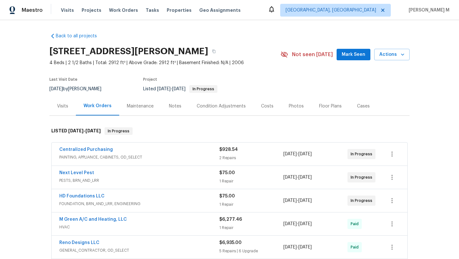
copy span "[DATE] - [DATE]"
copy span "In Progress"
drag, startPoint x: 346, startPoint y: 154, endPoint x: 369, endPoint y: 155, distance: 22.6
click at [369, 155] on div "In Progress" at bounding box center [361, 154] width 28 height 10
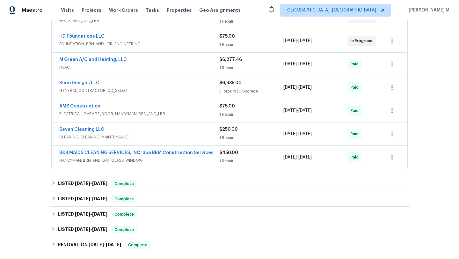
scroll to position [359, 0]
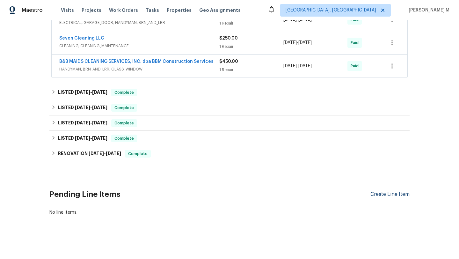
click at [375, 191] on div "Create Line Item" at bounding box center [389, 194] width 39 height 6
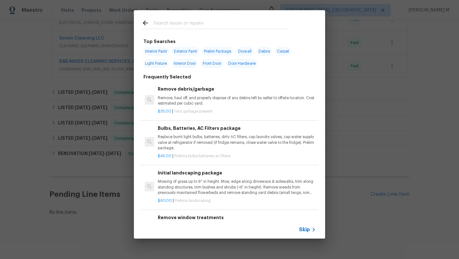
click at [308, 228] on span "Skip" at bounding box center [304, 229] width 11 height 6
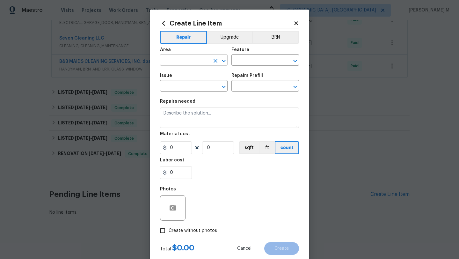
click at [176, 62] on input "text" at bounding box center [185, 61] width 50 height 10
click at [175, 76] on li "Garage" at bounding box center [192, 75] width 68 height 11
type input "Garage"
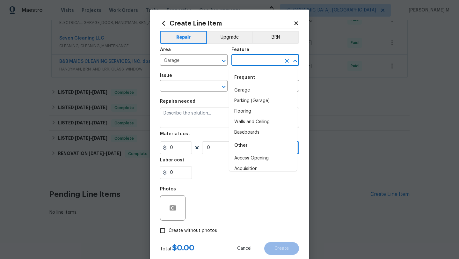
click at [256, 62] on input "text" at bounding box center [256, 61] width 50 height 10
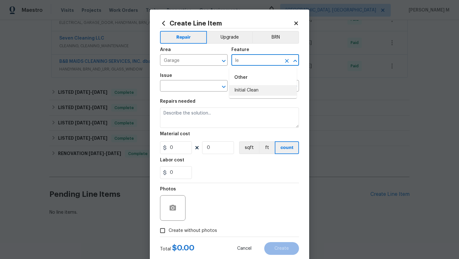
type input "l"
click at [256, 97] on li "Plumbing" at bounding box center [263, 101] width 68 height 11
type input "Plumbing"
click at [205, 84] on input "text" at bounding box center [185, 87] width 50 height 10
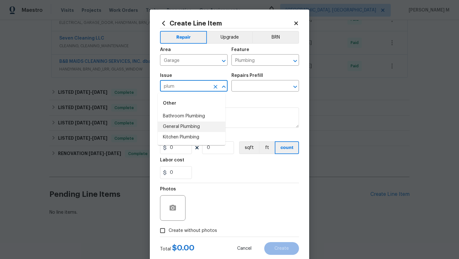
click at [194, 127] on li "General Plumbing" at bounding box center [192, 126] width 68 height 11
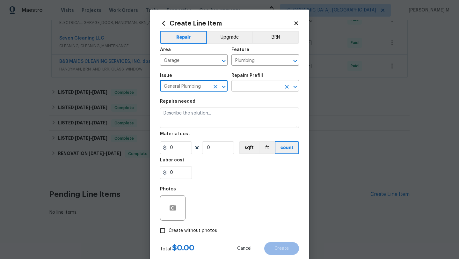
type input "General Plumbing"
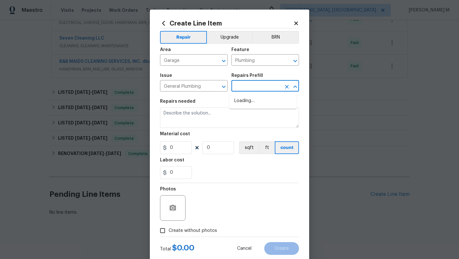
click at [247, 87] on input "text" at bounding box center [256, 87] width 50 height 10
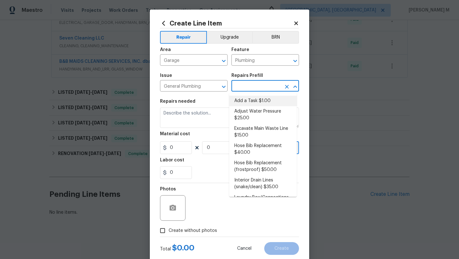
click at [245, 102] on li "Add a Task $1.00" at bounding box center [263, 101] width 68 height 11
type input "Add a Task $1.00"
type textarea "HPM to detail"
type input "1"
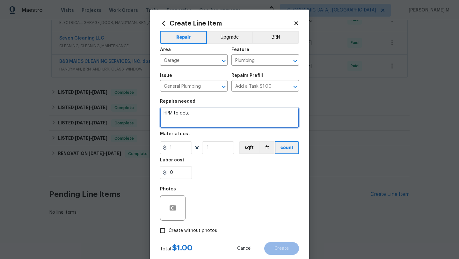
click at [203, 113] on textarea "HPM to detail" at bounding box center [229, 117] width 139 height 20
type textarea "="
paste textarea "there is a water lake into the garage dripping down from the ceiling."
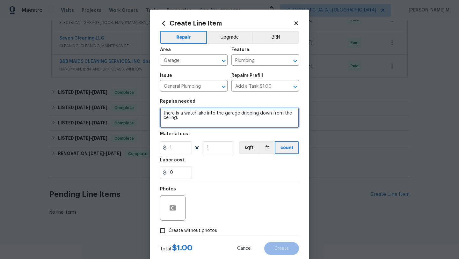
click at [197, 115] on textarea "there is a water lake into the garage dripping down from the ceiling." at bounding box center [229, 117] width 139 height 20
type textarea "there is a water leak in the garage, dripping down from the ceiling."
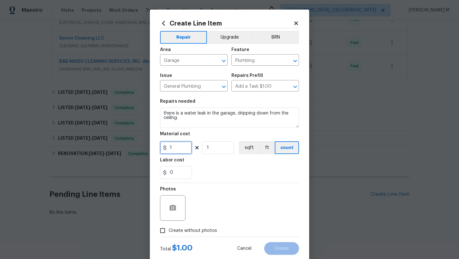
click at [172, 151] on input "1" at bounding box center [176, 147] width 32 height 13
type input "75"
click at [211, 151] on input "1" at bounding box center [218, 147] width 32 height 13
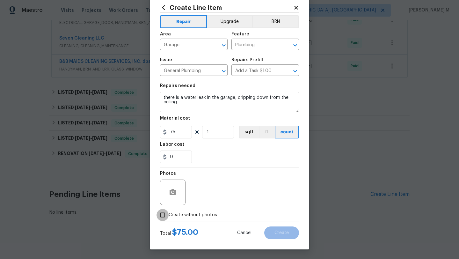
click at [164, 212] on input "Create without photos" at bounding box center [162, 215] width 12 height 12
checkbox input "true"
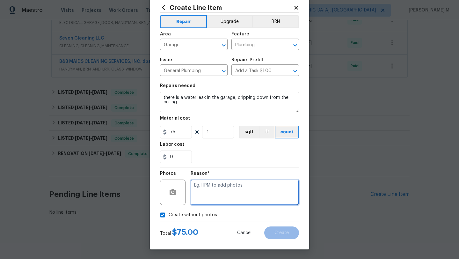
click at [202, 199] on textarea at bounding box center [244, 191] width 108 height 25
type textarea "NA"
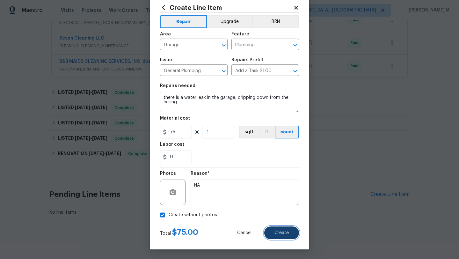
click at [267, 232] on button "Create" at bounding box center [281, 232] width 35 height 13
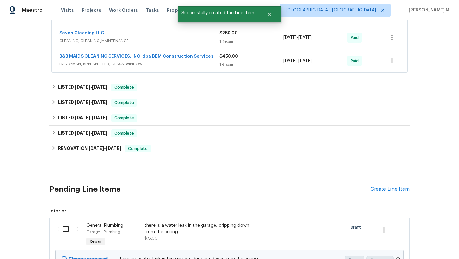
click at [178, 238] on div "there is a water leak in the garage, dripping down from the ceiling. $75.00" at bounding box center [200, 231] width 112 height 19
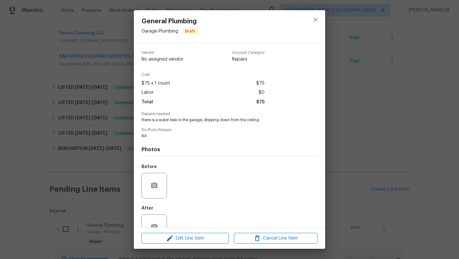
click at [174, 232] on div "Edit Line Item Cancel Line Item" at bounding box center [229, 237] width 191 height 21
click at [174, 233] on button "Edit Line Item" at bounding box center [184, 238] width 87 height 11
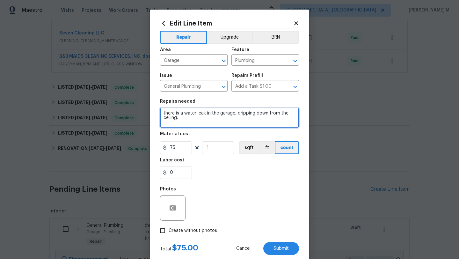
click at [162, 113] on textarea "there is a water leak in the garage, dripping down from the ceiling." at bounding box center [229, 117] width 139 height 20
type textarea "There is a water leak in the garage, dripping down from the ceiling."
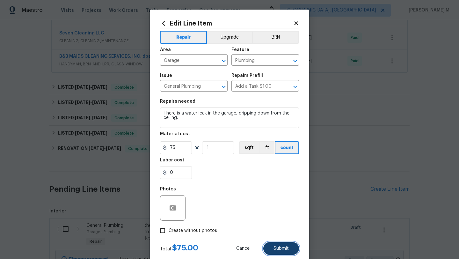
click at [282, 248] on span "Submit" at bounding box center [280, 248] width 15 height 5
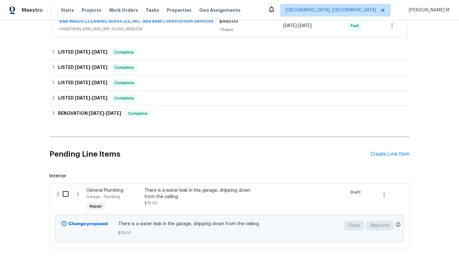
scroll to position [404, 0]
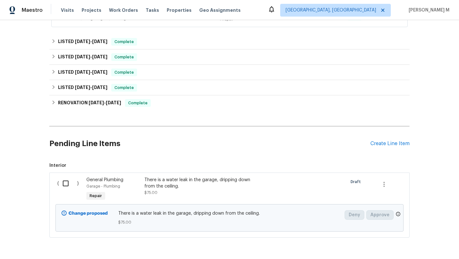
click at [65, 183] on input "checkbox" at bounding box center [68, 182] width 18 height 13
checkbox input "true"
click at [437, 243] on span "Create Work Order" at bounding box center [422, 243] width 42 height 8
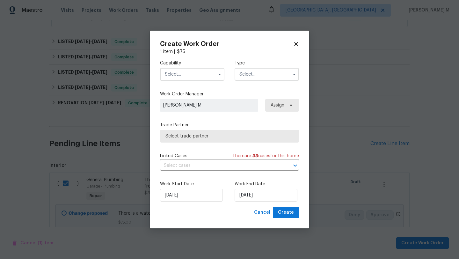
click at [215, 78] on span at bounding box center [220, 74] width 10 height 10
click at [217, 76] on icon "button" at bounding box center [219, 74] width 5 height 5
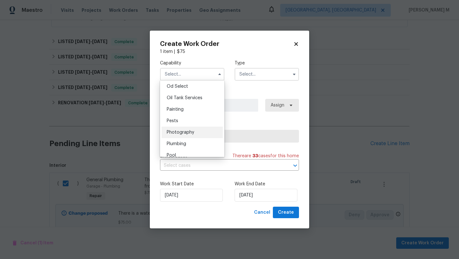
scroll to position [523, 0]
click at [196, 140] on div "Plumbing" at bounding box center [192, 134] width 61 height 11
type input "Plumbing"
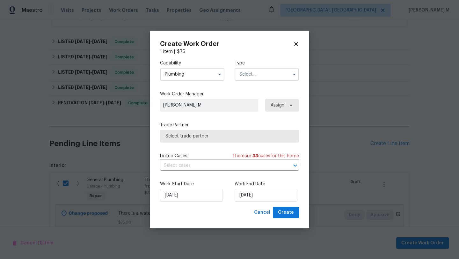
click at [251, 78] on input "text" at bounding box center [266, 74] width 64 height 13
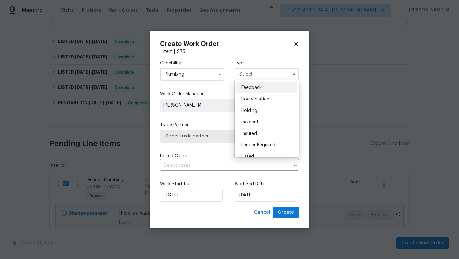
click at [252, 88] on span "Feedback" at bounding box center [251, 87] width 20 height 4
type input "Feedback"
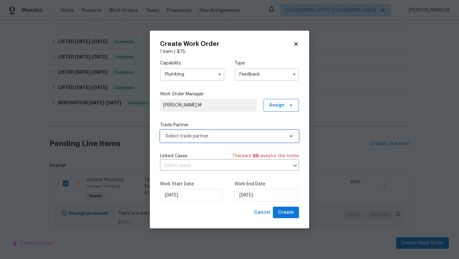
click at [224, 133] on span "Select trade partner" at bounding box center [224, 136] width 119 height 6
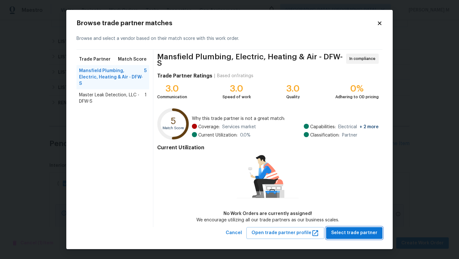
click at [355, 232] on span "Select trade partner" at bounding box center [354, 233] width 46 height 8
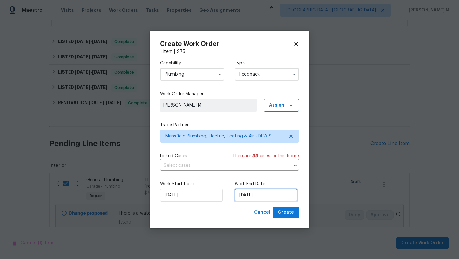
click at [266, 197] on input "30/08/2025" at bounding box center [265, 195] width 63 height 13
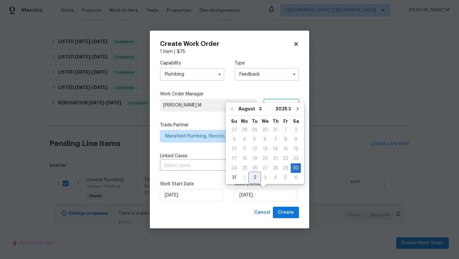
click at [251, 178] on div "2" at bounding box center [254, 177] width 10 height 9
type input "02/09/2025"
select select "8"
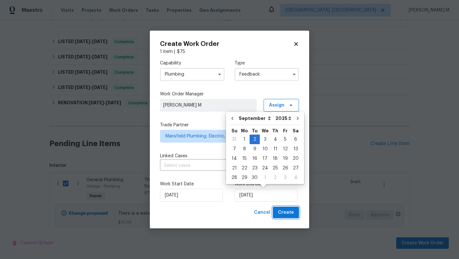
click at [286, 211] on span "Create" at bounding box center [286, 212] width 16 height 8
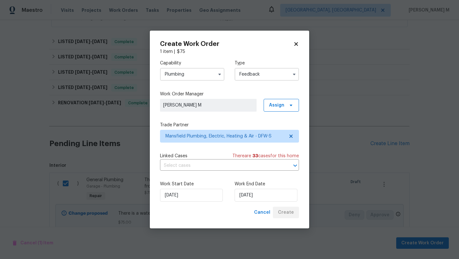
checkbox input "false"
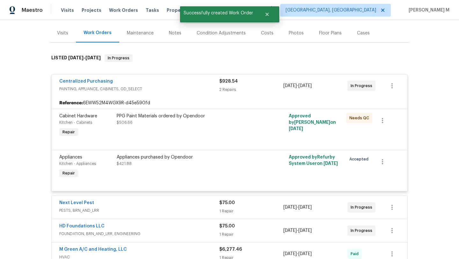
scroll to position [0, 0]
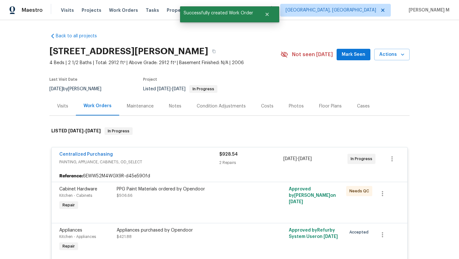
click at [58, 111] on div "Visits" at bounding box center [62, 106] width 26 height 19
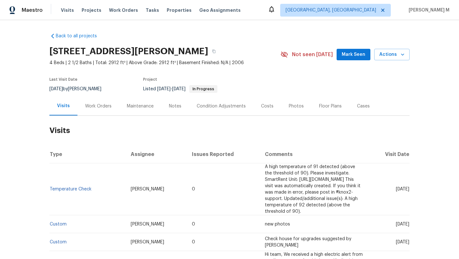
click at [97, 105] on div "Work Orders" at bounding box center [98, 106] width 26 height 6
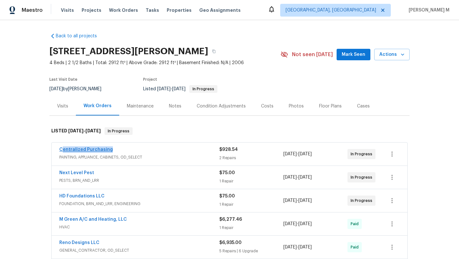
drag, startPoint x: 114, startPoint y: 151, endPoint x: 59, endPoint y: 149, distance: 54.8
click at [59, 149] on div "Centralized Purchasing" at bounding box center [139, 150] width 160 height 8
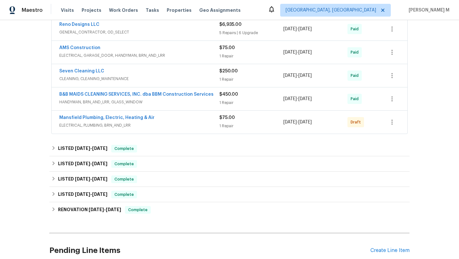
scroll to position [320, 0]
click at [195, 121] on div "Mansfield Plumbing, Electric, Heating & Air" at bounding box center [139, 119] width 160 height 8
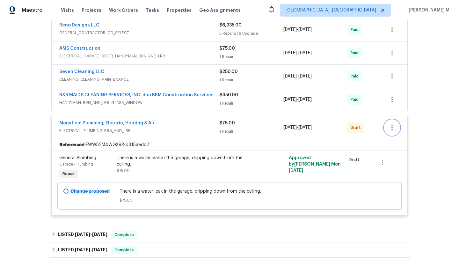
click at [385, 127] on button "button" at bounding box center [391, 127] width 15 height 15
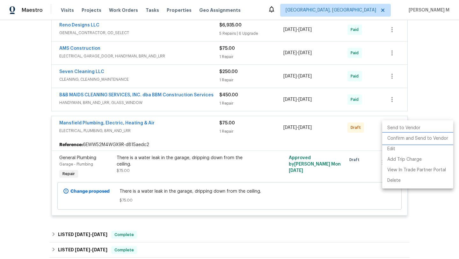
click at [392, 136] on li "Confirm and Send to Vendor" at bounding box center [417, 138] width 71 height 11
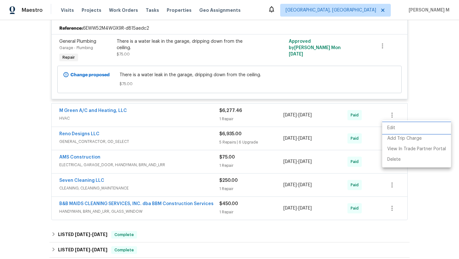
scroll to position [204, 0]
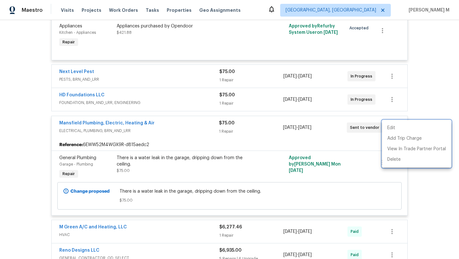
click at [173, 127] on div at bounding box center [229, 129] width 459 height 259
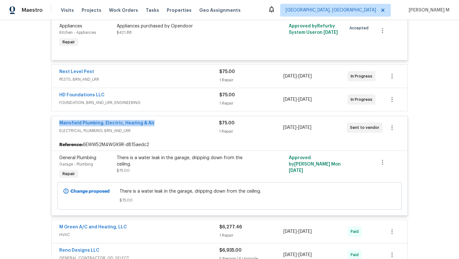
copy link "Mansfield Plumbing, Electric, Heating & Air"
drag, startPoint x: 97, startPoint y: 124, endPoint x: 163, endPoint y: 124, distance: 66.3
click at [164, 124] on div "Mansfield Plumbing, Electric, Heating & Air ELECTRICAL, PLUMBING, BRN_AND_LRR $…" at bounding box center [229, 127] width 355 height 23
copy link "Mansfield Plumbing, Electric, Heating & Air"
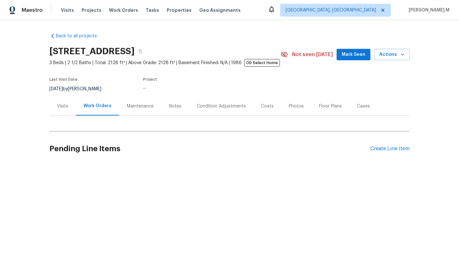
click at [351, 112] on div "Cases" at bounding box center [363, 106] width 28 height 19
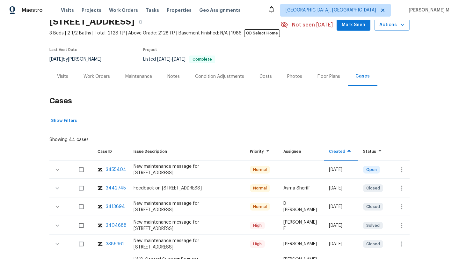
scroll to position [33, 0]
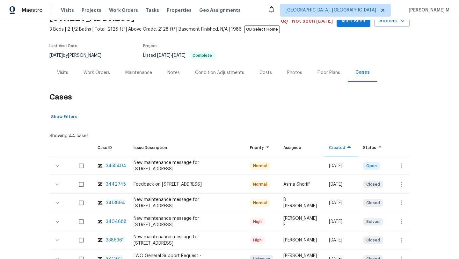
click at [117, 203] on div "3413894" at bounding box center [115, 202] width 19 height 6
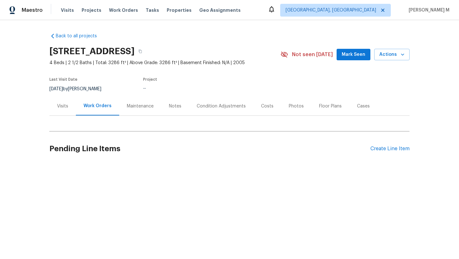
click at [357, 104] on div "Cases" at bounding box center [363, 106] width 13 height 6
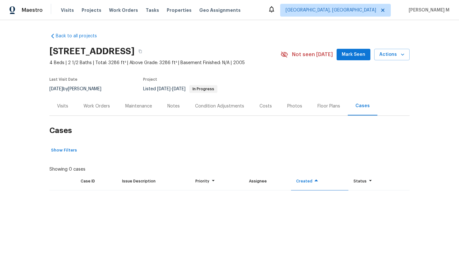
click at [99, 109] on div "Work Orders" at bounding box center [96, 106] width 26 height 6
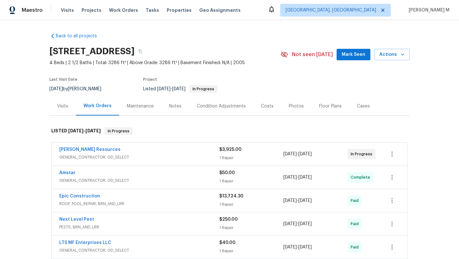
click at [135, 149] on div "Lawrence Resources" at bounding box center [139, 150] width 160 height 8
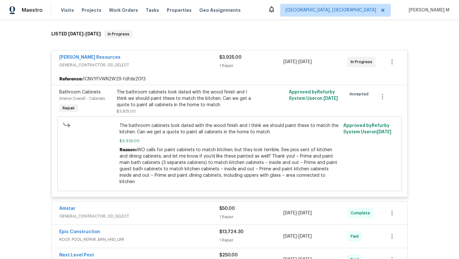
scroll to position [98, 0]
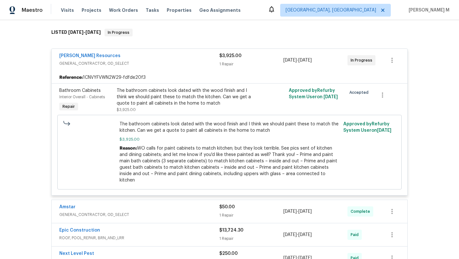
click at [144, 204] on div "Amstar" at bounding box center [139, 208] width 160 height 8
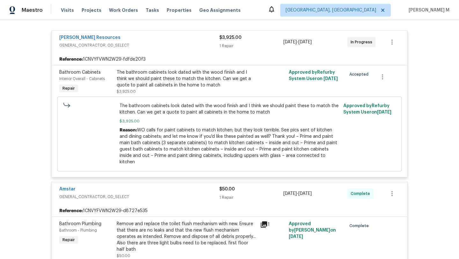
scroll to position [72, 0]
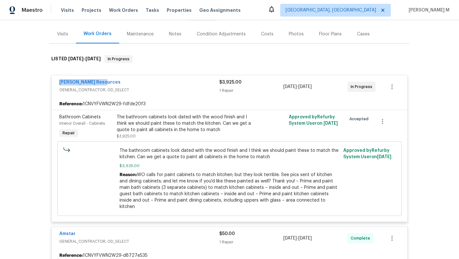
drag, startPoint x: 52, startPoint y: 83, endPoint x: 133, endPoint y: 82, distance: 80.6
click at [133, 82] on div "Lawrence Resources GENERAL_CONTRACTOR, OD_SELECT $3,925.00 1 Repair 8/25/2025 -…" at bounding box center [229, 86] width 355 height 23
copy link "Lawrence Resources"
click at [69, 33] on div "Visits" at bounding box center [62, 34] width 26 height 19
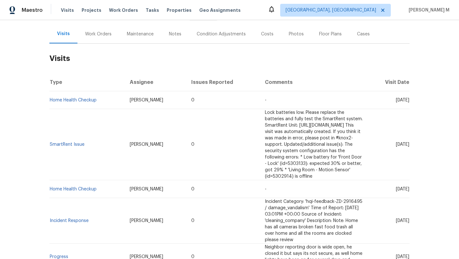
drag, startPoint x: 385, startPoint y: 99, endPoint x: 395, endPoint y: 99, distance: 10.2
click at [396, 99] on span "Thu, Aug 14 2025" at bounding box center [402, 100] width 13 height 4
copy span "Aug 14"
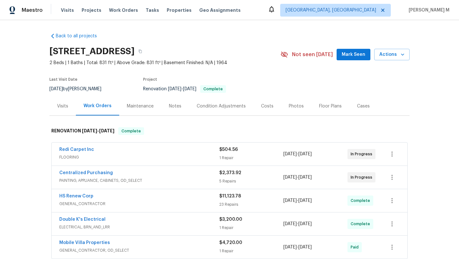
click at [362, 108] on div "Cases" at bounding box center [363, 106] width 13 height 6
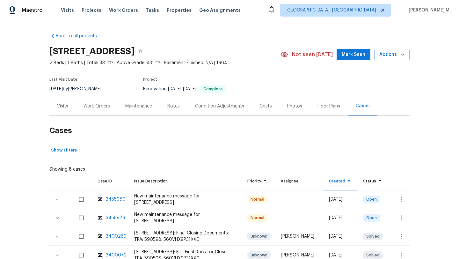
scroll to position [27, 0]
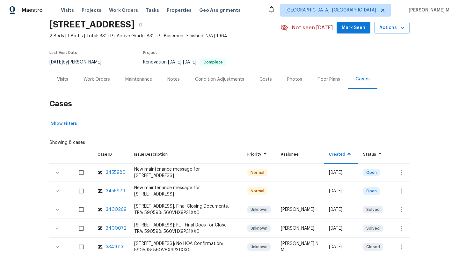
click at [118, 172] on div "3455980" at bounding box center [116, 172] width 20 height 6
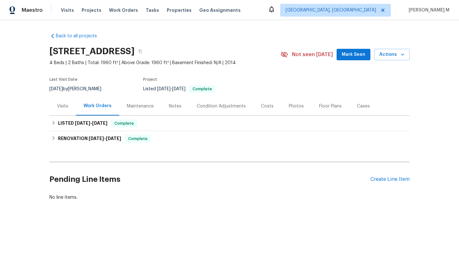
click at [365, 107] on div "Cases" at bounding box center [363, 106] width 28 height 19
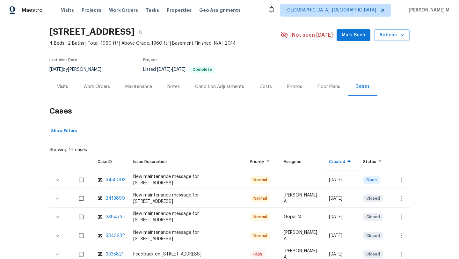
scroll to position [24, 0]
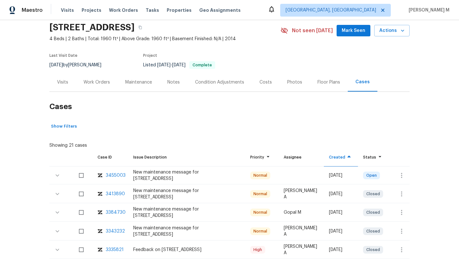
click at [114, 190] on div "3413890" at bounding box center [115, 193] width 19 height 6
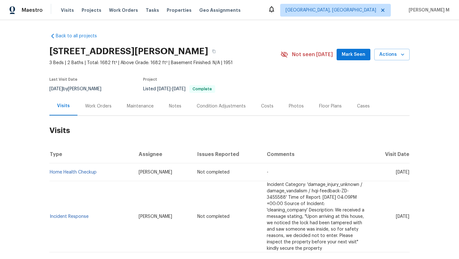
drag, startPoint x: 381, startPoint y: 173, endPoint x: 395, endPoint y: 173, distance: 14.3
click at [396, 173] on span "[DATE]" at bounding box center [402, 172] width 13 height 4
copy span "[DATE]"
click at [104, 105] on div "Work Orders" at bounding box center [98, 106] width 26 height 6
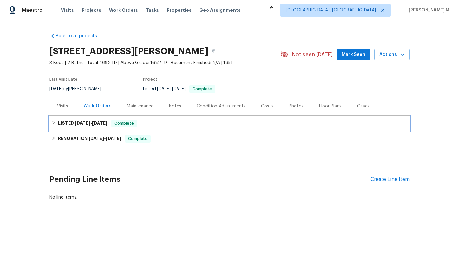
click at [97, 124] on span "[DATE]" at bounding box center [99, 123] width 15 height 4
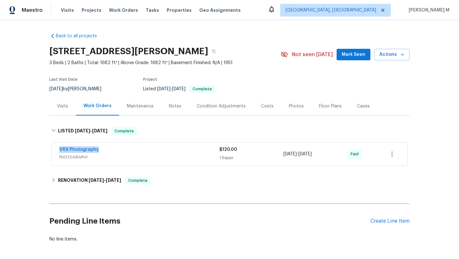
drag, startPoint x: 50, startPoint y: 150, endPoint x: 108, endPoint y: 149, distance: 58.0
click at [108, 149] on div "VRX Photography PHOTOGRAPHY $120.00 1 Repair [DATE] - [DATE] Paid" at bounding box center [229, 153] width 355 height 23
copy link "VRX Photography"
drag, startPoint x: 281, startPoint y: 154, endPoint x: 327, endPoint y: 154, distance: 46.2
click at [312, 154] on span "[DATE] - [DATE]" at bounding box center [297, 154] width 28 height 6
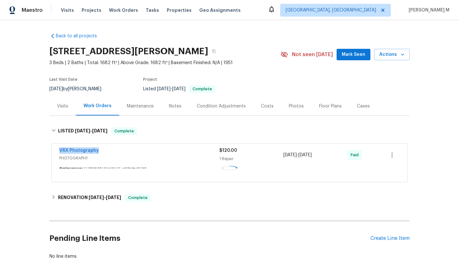
copy span "[DATE] - [DATE]"
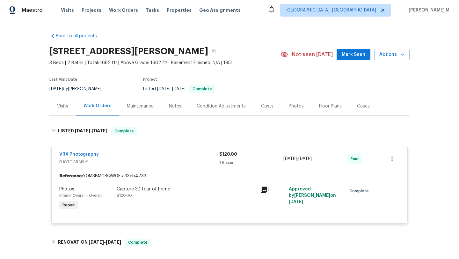
click at [55, 110] on div "Visits" at bounding box center [62, 106] width 26 height 19
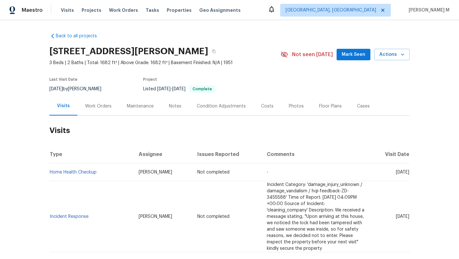
drag, startPoint x: 116, startPoint y: 172, endPoint x: 160, endPoint y: 171, distance: 44.3
click at [160, 171] on td "Keith Hollingsworth" at bounding box center [162, 172] width 59 height 18
copy span "Keith Hollingsworth"
click at [96, 171] on td "Home Health Checkup" at bounding box center [91, 172] width 84 height 18
copy link "Home Health Checkup"
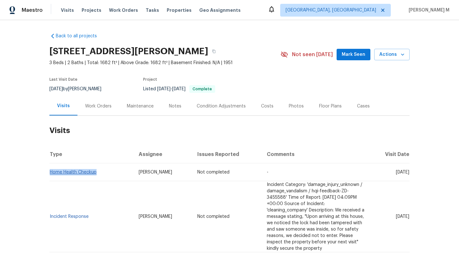
drag, startPoint x: 99, startPoint y: 172, endPoint x: 48, endPoint y: 172, distance: 51.0
click at [49, 172] on td "Home Health Checkup" at bounding box center [91, 172] width 84 height 18
